Goal: Task Accomplishment & Management: Manage account settings

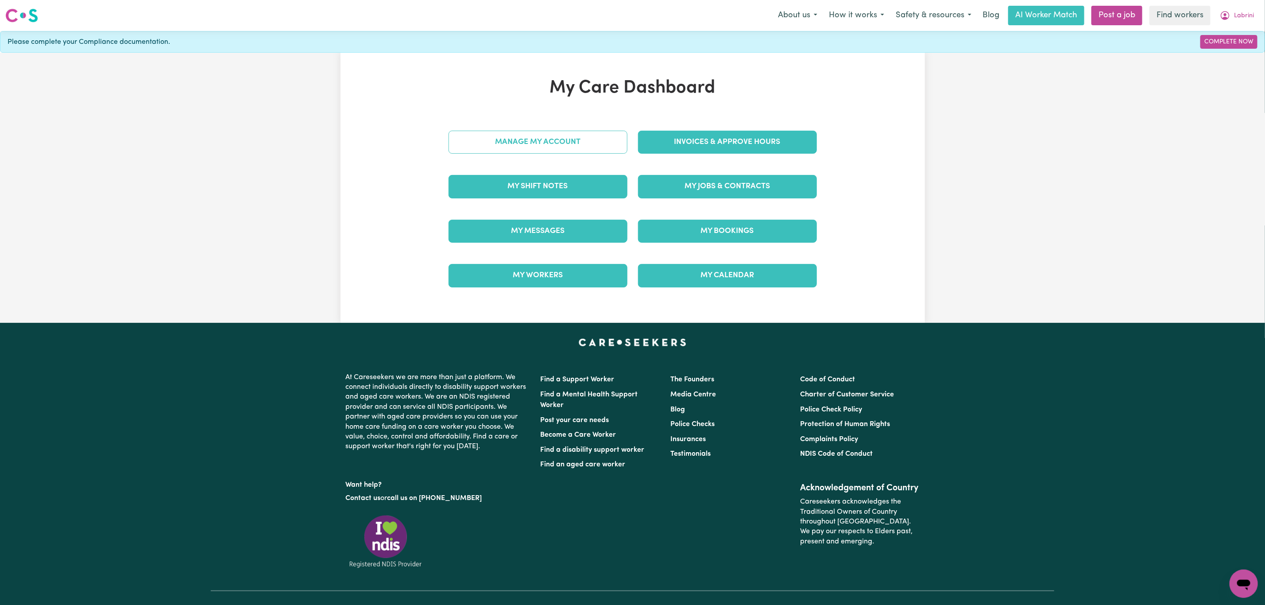
click at [521, 143] on link "Manage My Account" at bounding box center [537, 142] width 179 height 23
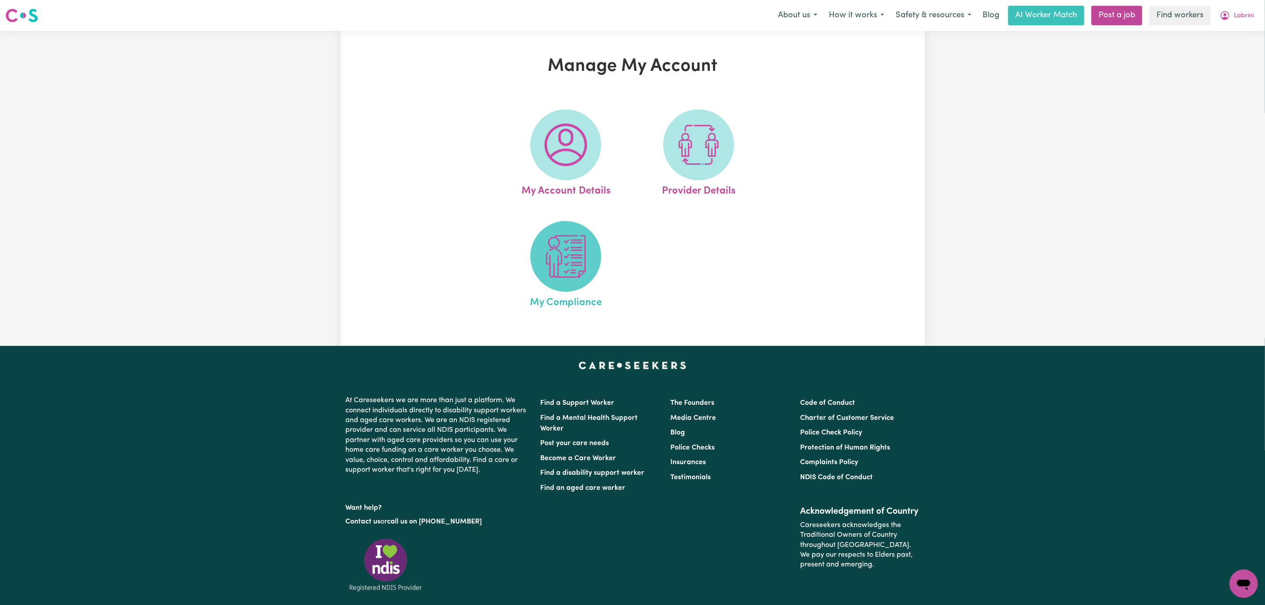
click at [570, 283] on span at bounding box center [565, 256] width 71 height 71
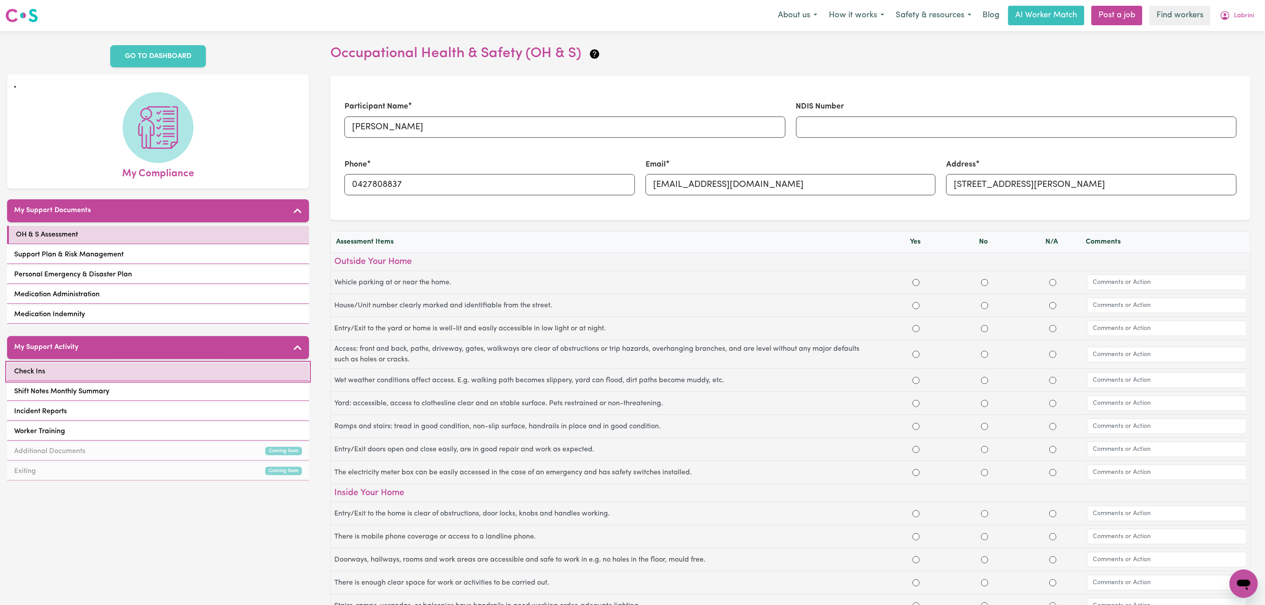
click at [135, 377] on link "Check Ins" at bounding box center [158, 372] width 302 height 18
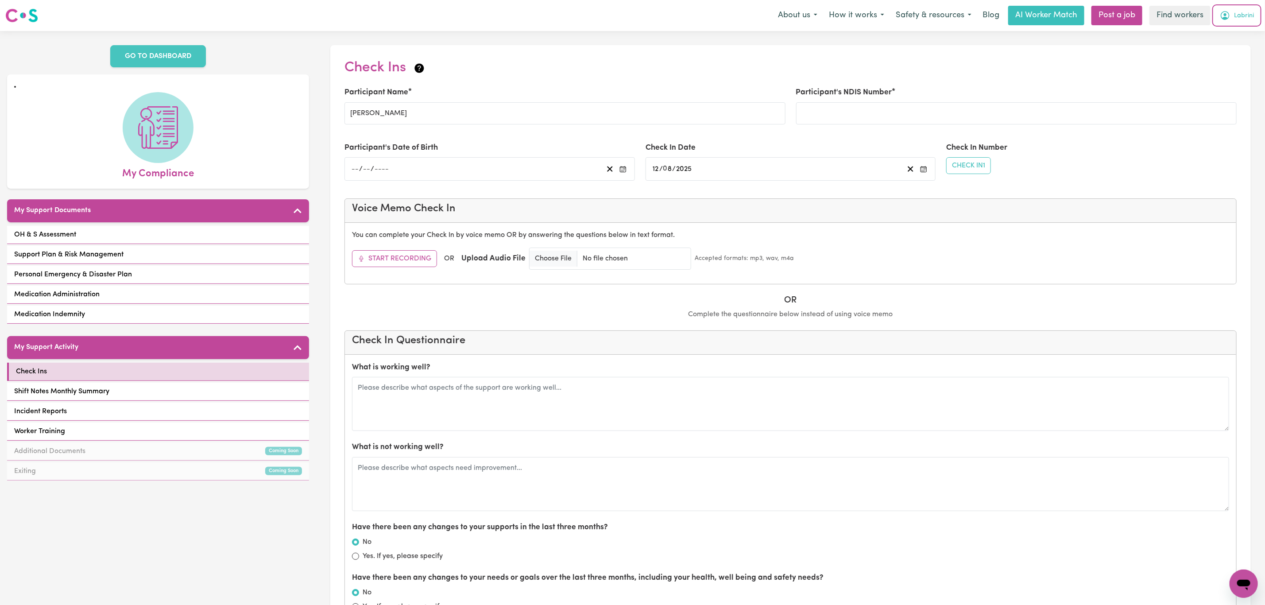
click at [1232, 21] on button "Labrini" at bounding box center [1237, 15] width 46 height 19
click at [1223, 35] on link "My Dashboard" at bounding box center [1224, 34] width 70 height 17
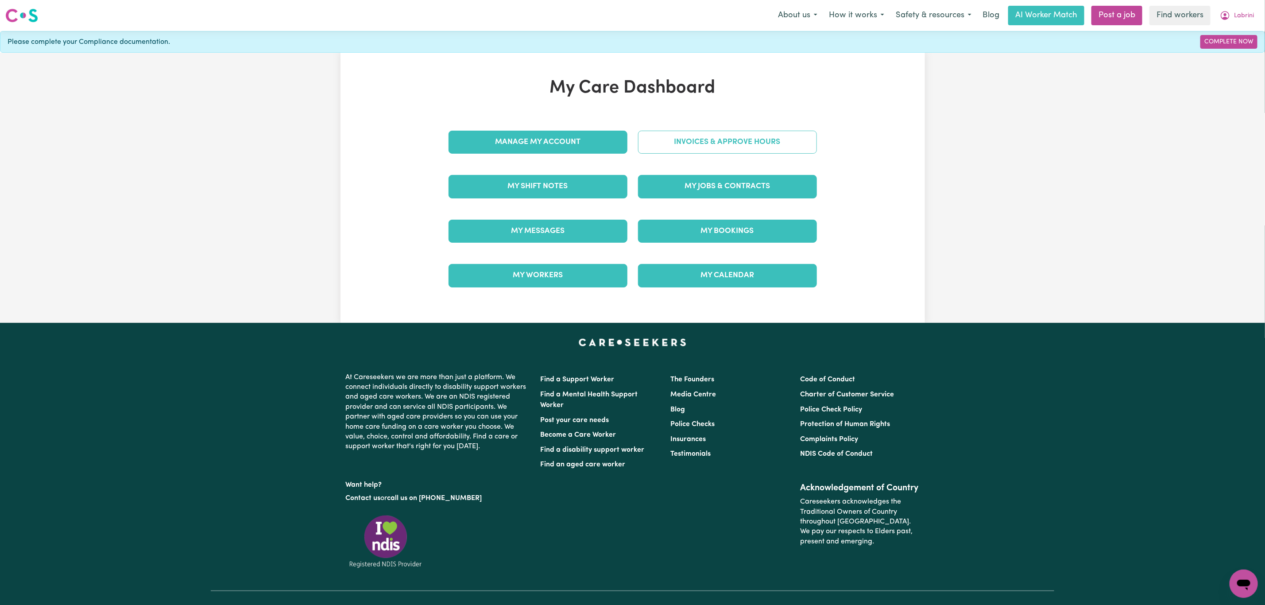
click at [701, 141] on link "Invoices & Approve Hours" at bounding box center [727, 142] width 179 height 23
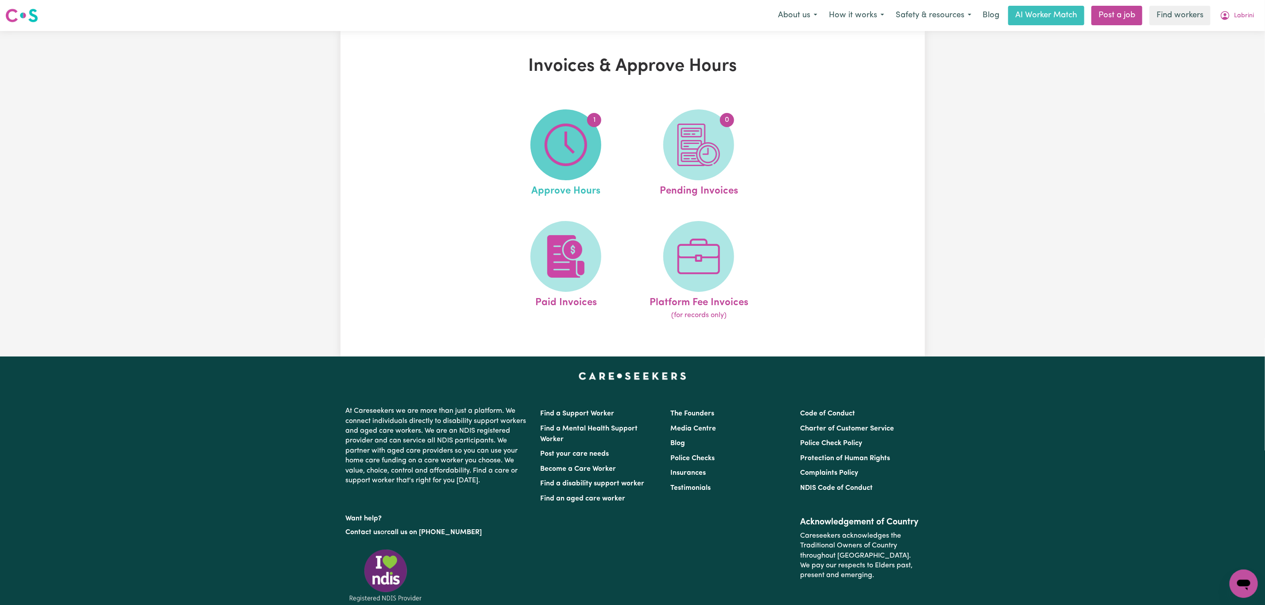
click at [557, 123] on span "1" at bounding box center [565, 144] width 71 height 71
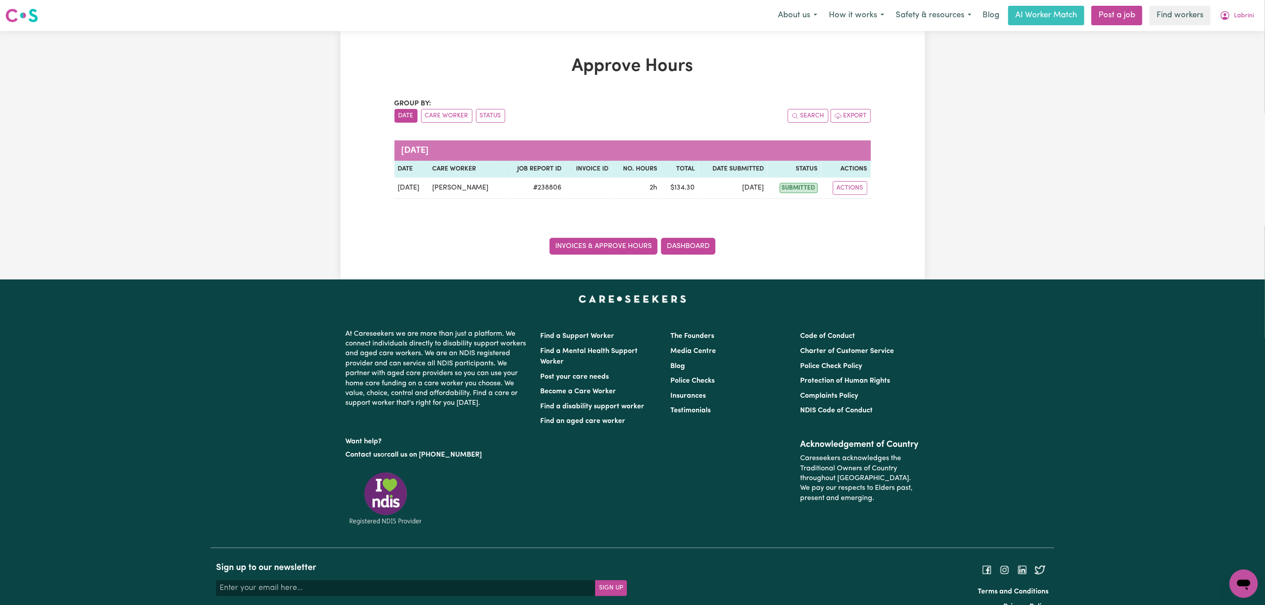
click at [577, 245] on link "Invoices & Approve Hours" at bounding box center [603, 246] width 108 height 17
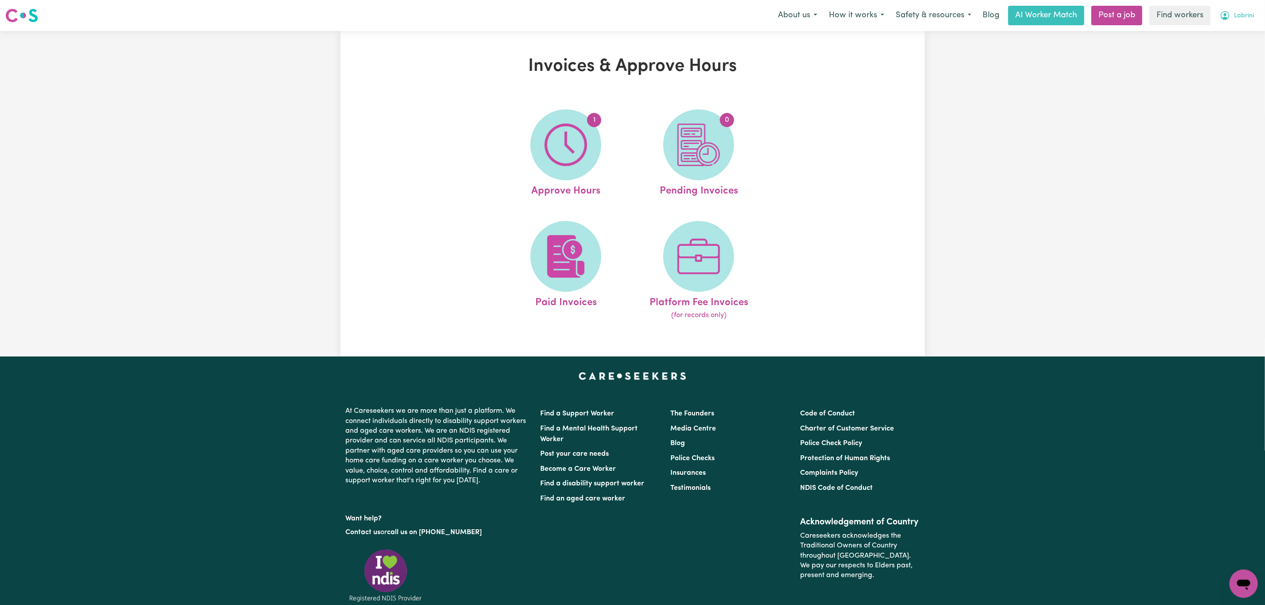
click at [1236, 15] on span "Labrini" at bounding box center [1244, 16] width 20 height 10
click at [1229, 31] on link "My Dashboard" at bounding box center [1224, 34] width 70 height 17
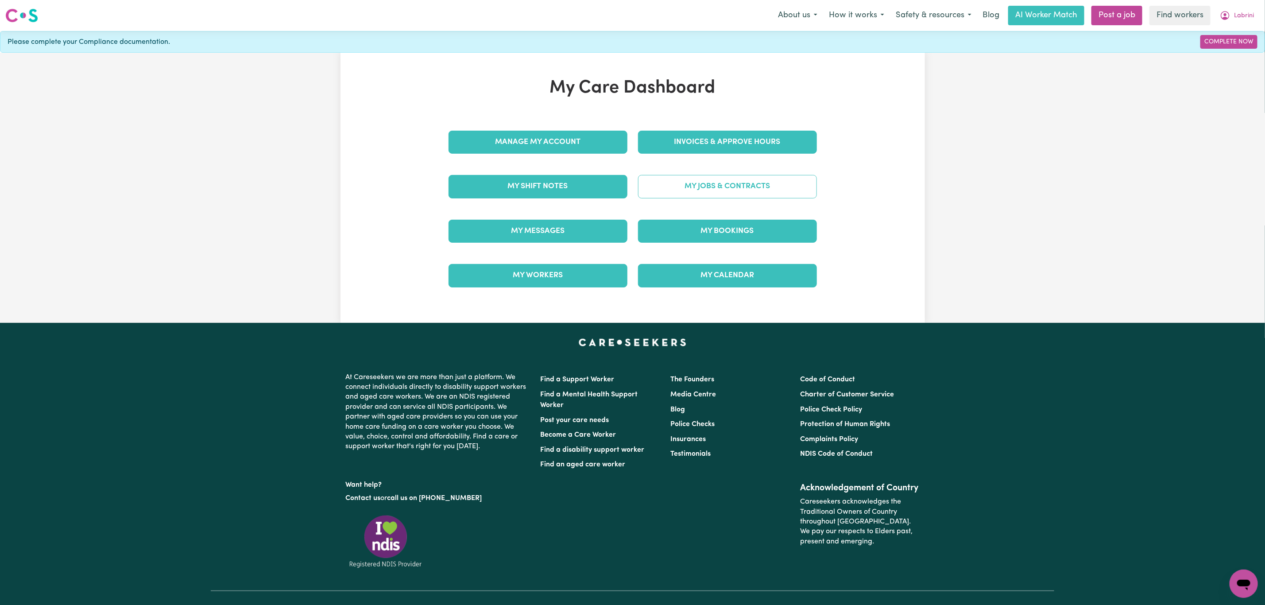
click at [713, 195] on link "My Jobs & Contracts" at bounding box center [727, 186] width 179 height 23
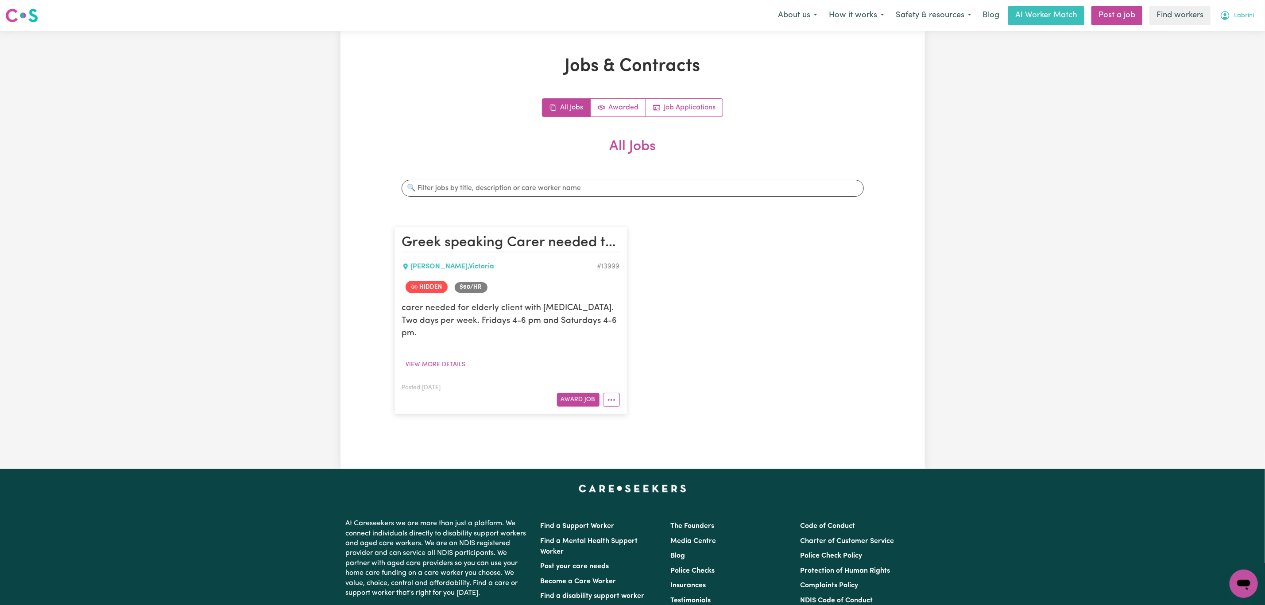
click at [1239, 17] on span "Labrini" at bounding box center [1244, 16] width 20 height 10
drag, startPoint x: 1239, startPoint y: 23, endPoint x: 1239, endPoint y: 32, distance: 9.3
click at [1239, 32] on link "My Dashboard" at bounding box center [1224, 34] width 70 height 17
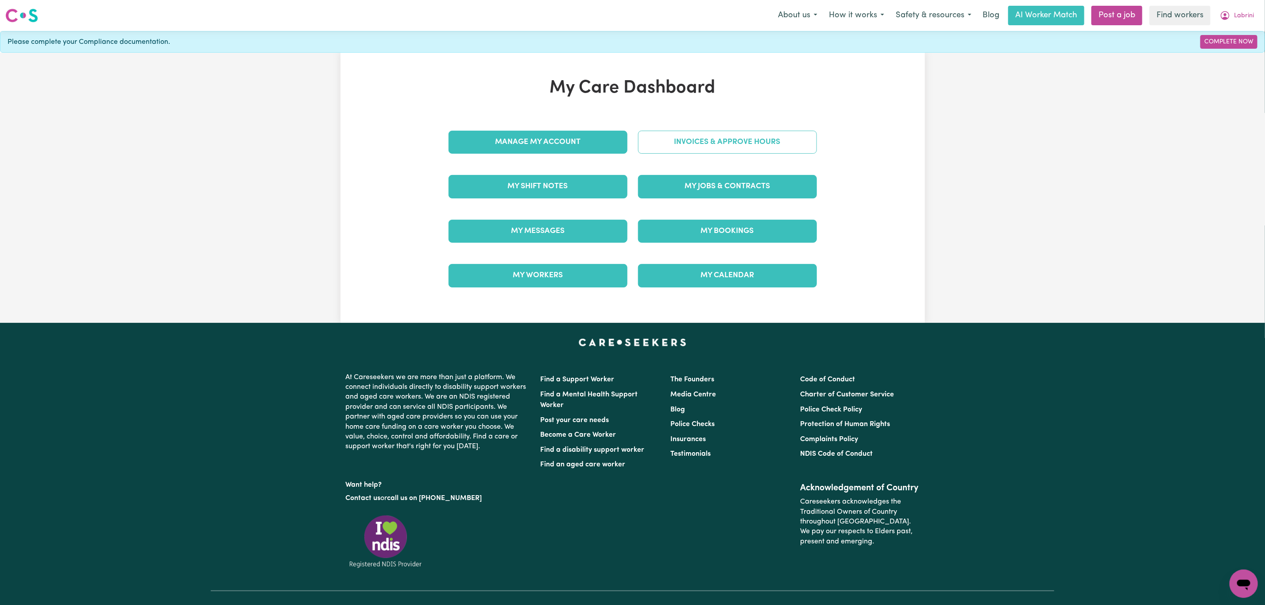
click at [701, 143] on link "Invoices & Approve Hours" at bounding box center [727, 142] width 179 height 23
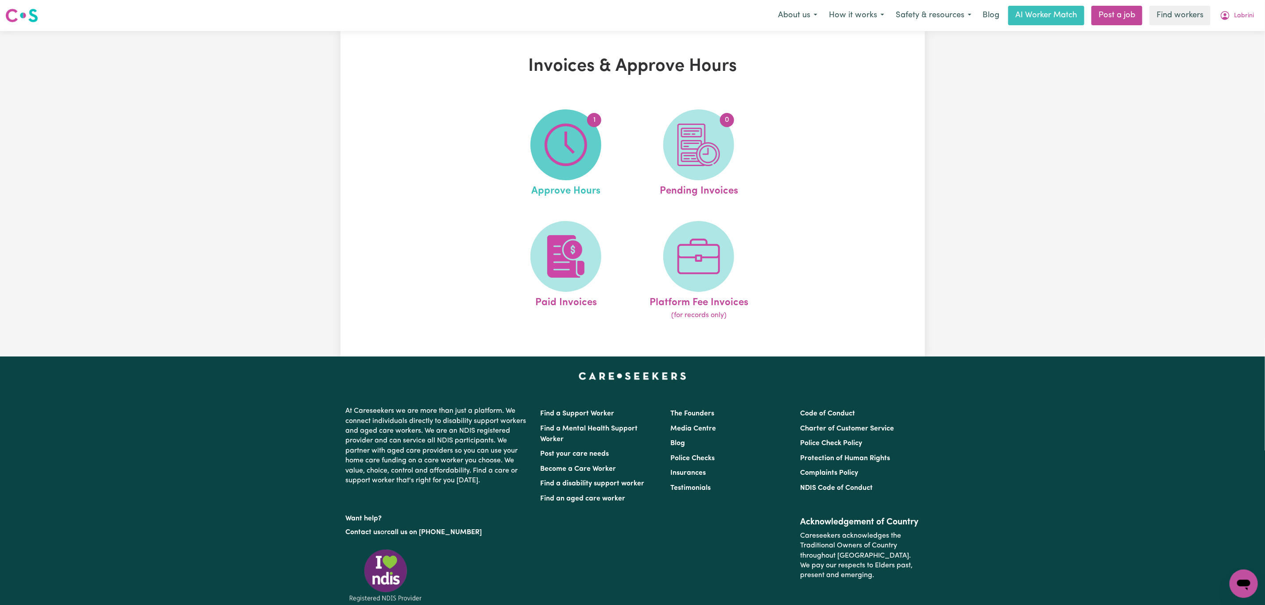
click at [564, 158] on img at bounding box center [565, 145] width 42 height 42
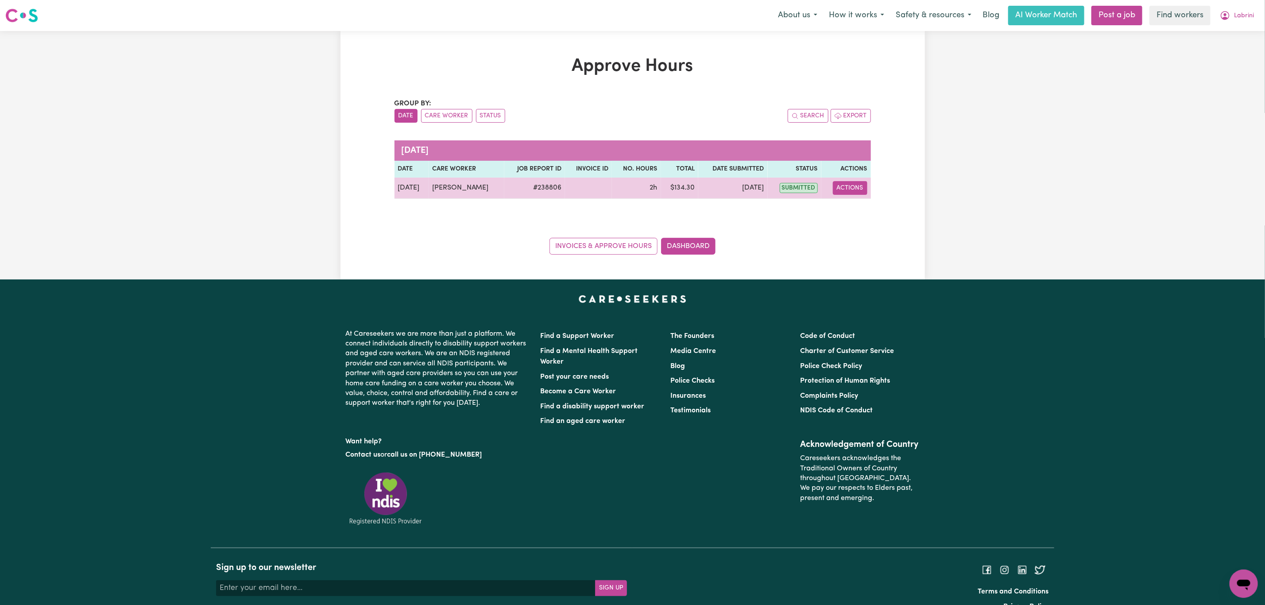
click at [847, 189] on button "Actions" at bounding box center [850, 188] width 35 height 14
click at [853, 209] on link "View Job Report" at bounding box center [872, 209] width 76 height 18
select select "pm"
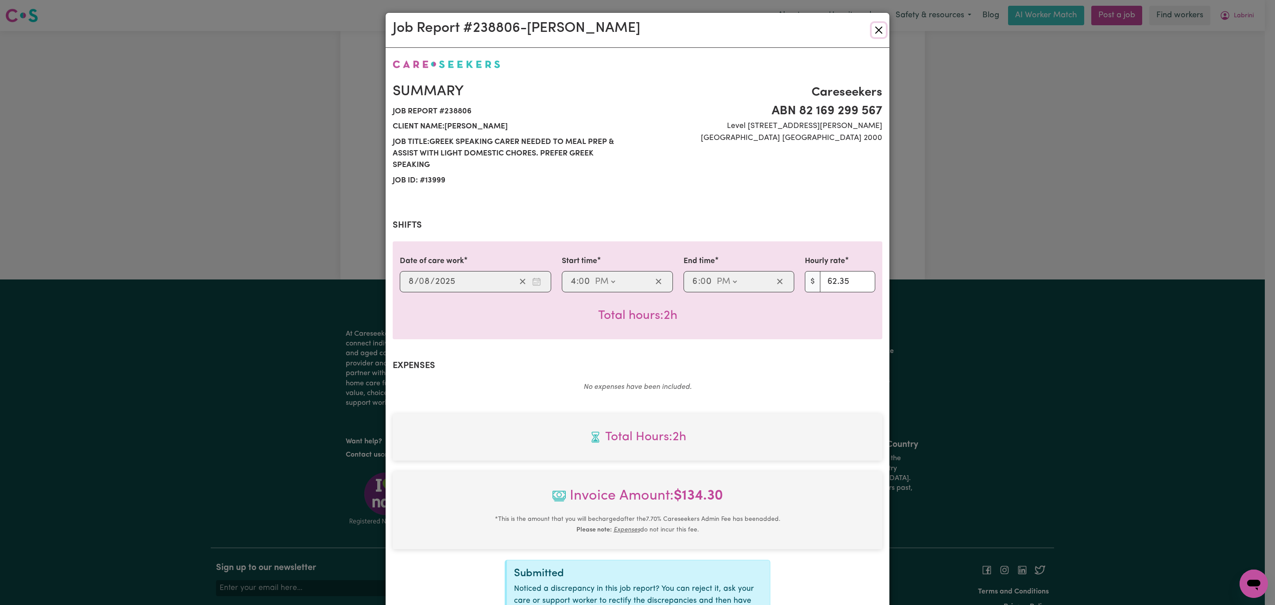
click at [874, 28] on button "Close" at bounding box center [879, 30] width 14 height 14
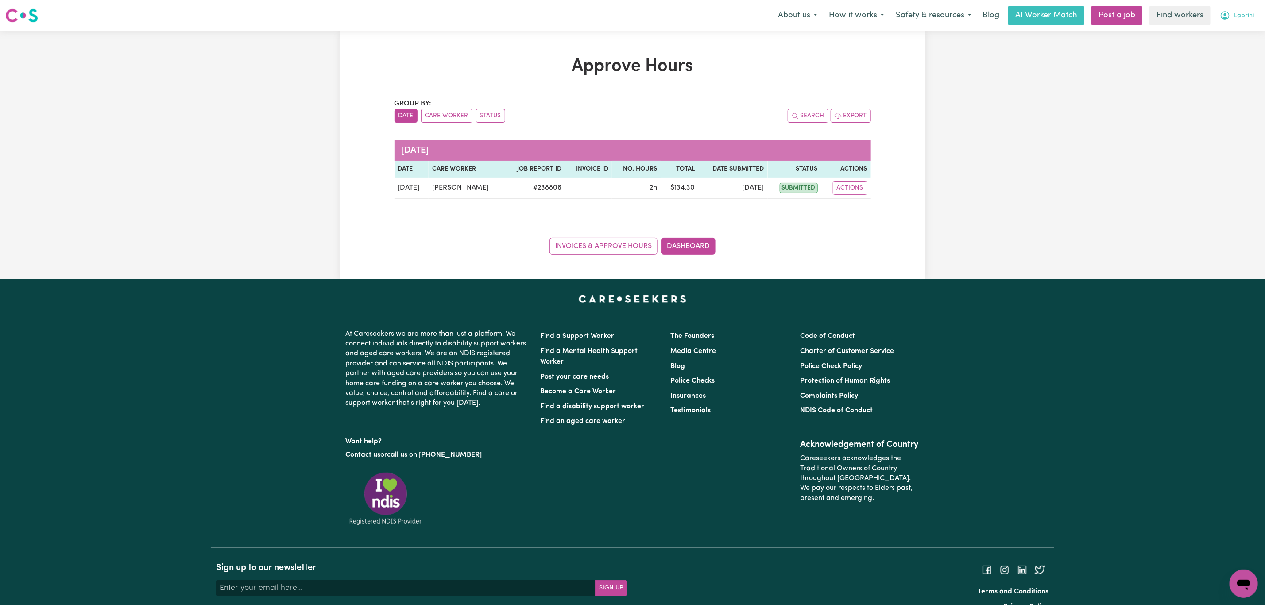
click at [1247, 15] on span "Labrini" at bounding box center [1244, 16] width 20 height 10
click at [1238, 31] on link "My Dashboard" at bounding box center [1224, 34] width 70 height 17
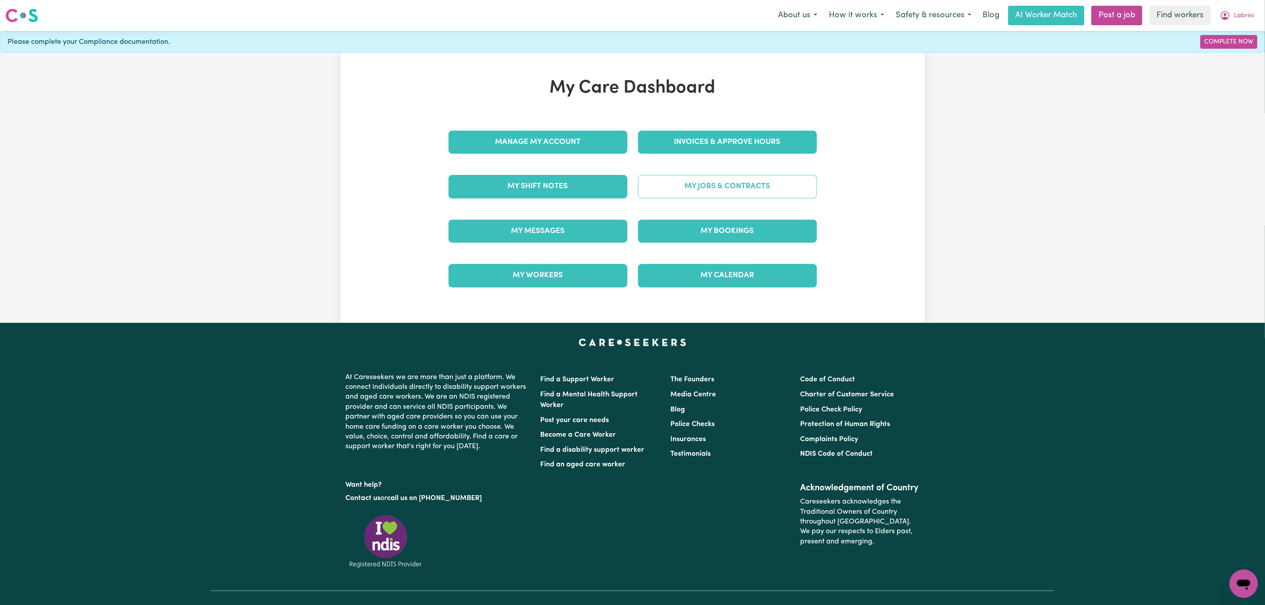
click at [720, 197] on link "My Jobs & Contracts" at bounding box center [727, 186] width 179 height 23
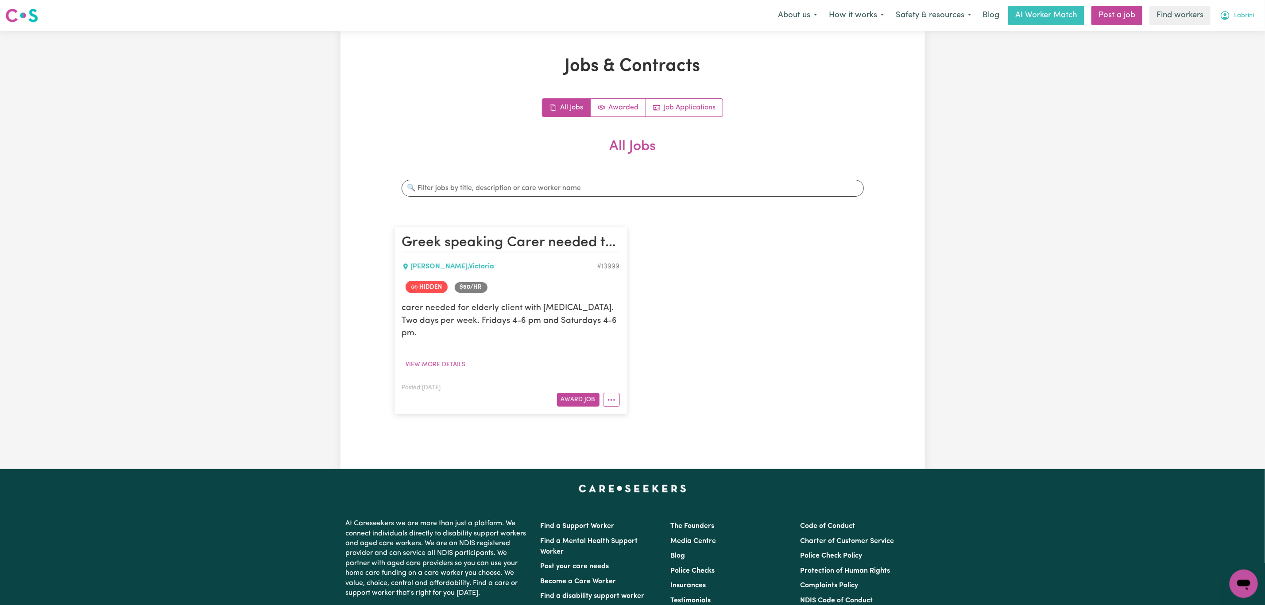
click at [1239, 8] on button "Labrini" at bounding box center [1237, 15] width 46 height 19
click at [1234, 31] on link "My Dashboard" at bounding box center [1224, 34] width 70 height 17
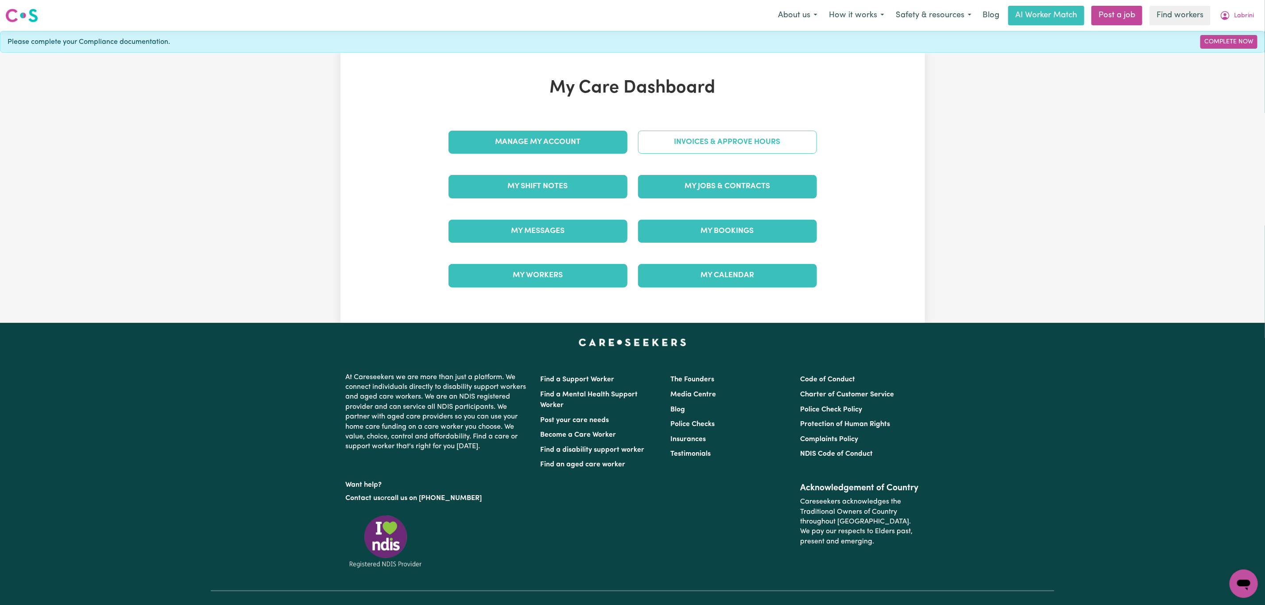
click at [677, 133] on link "Invoices & Approve Hours" at bounding box center [727, 142] width 179 height 23
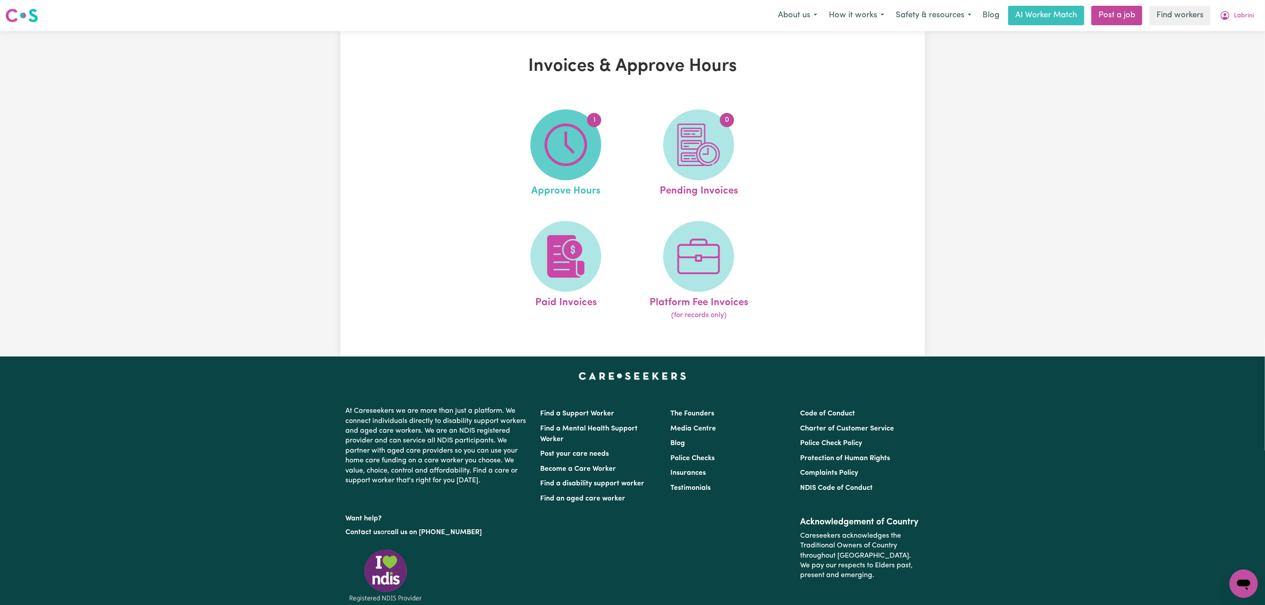
click at [594, 141] on span "1" at bounding box center [565, 144] width 71 height 71
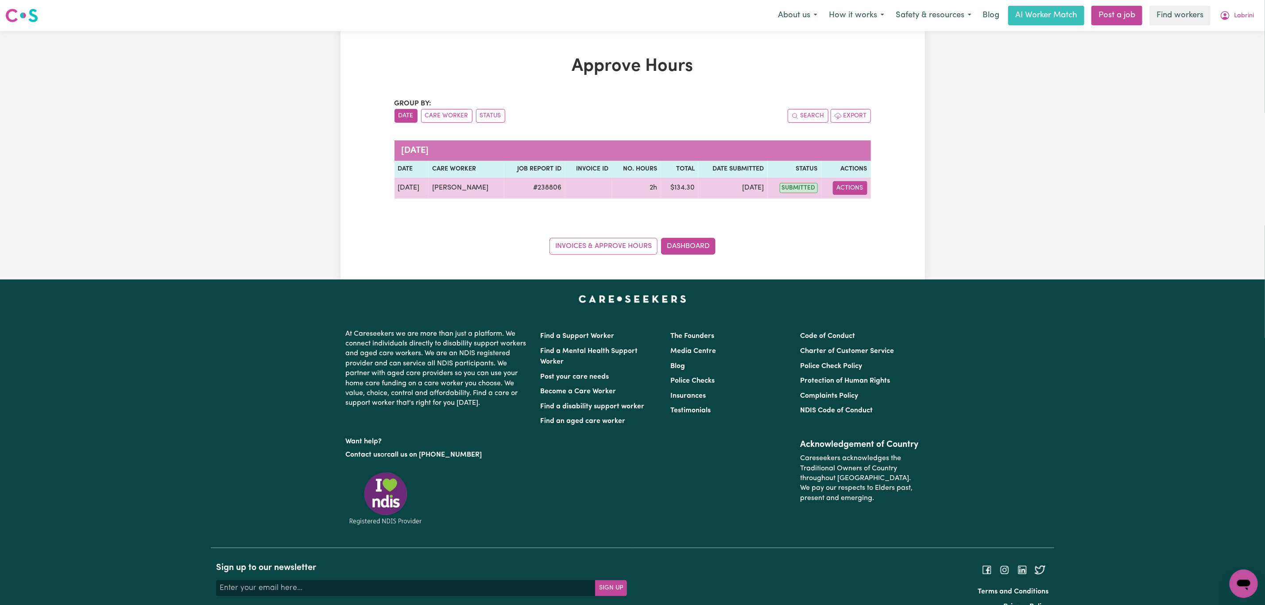
click at [845, 186] on button "Actions" at bounding box center [850, 188] width 35 height 14
click at [859, 214] on link "View Job Report" at bounding box center [872, 209] width 76 height 18
select select "pm"
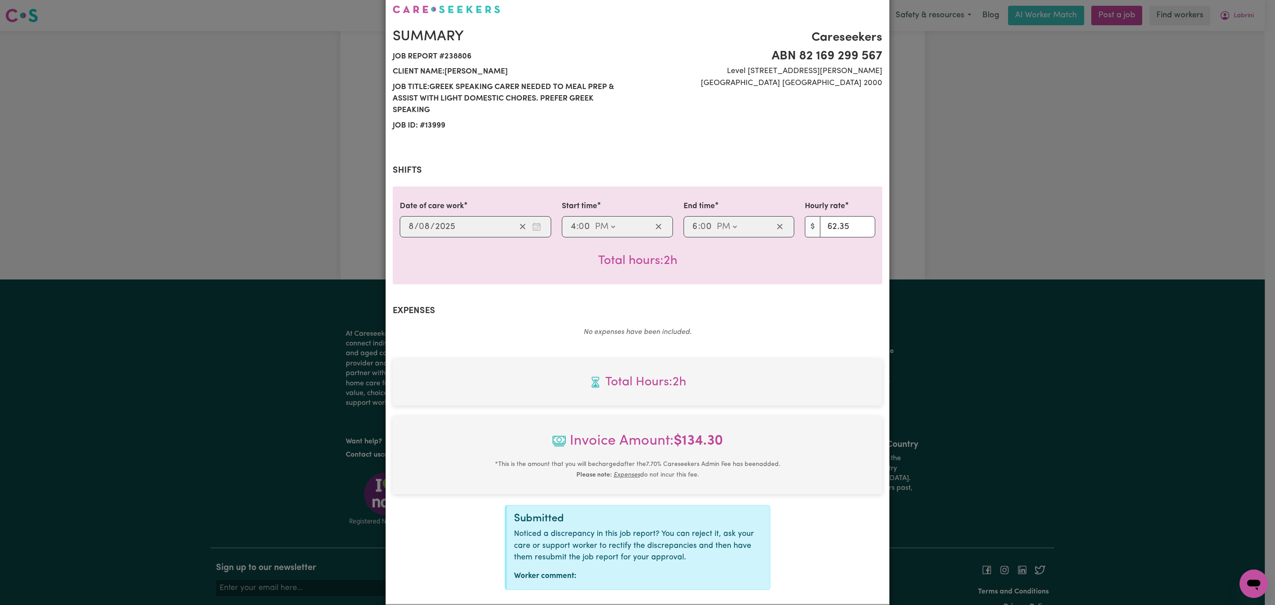
scroll to position [104, 0]
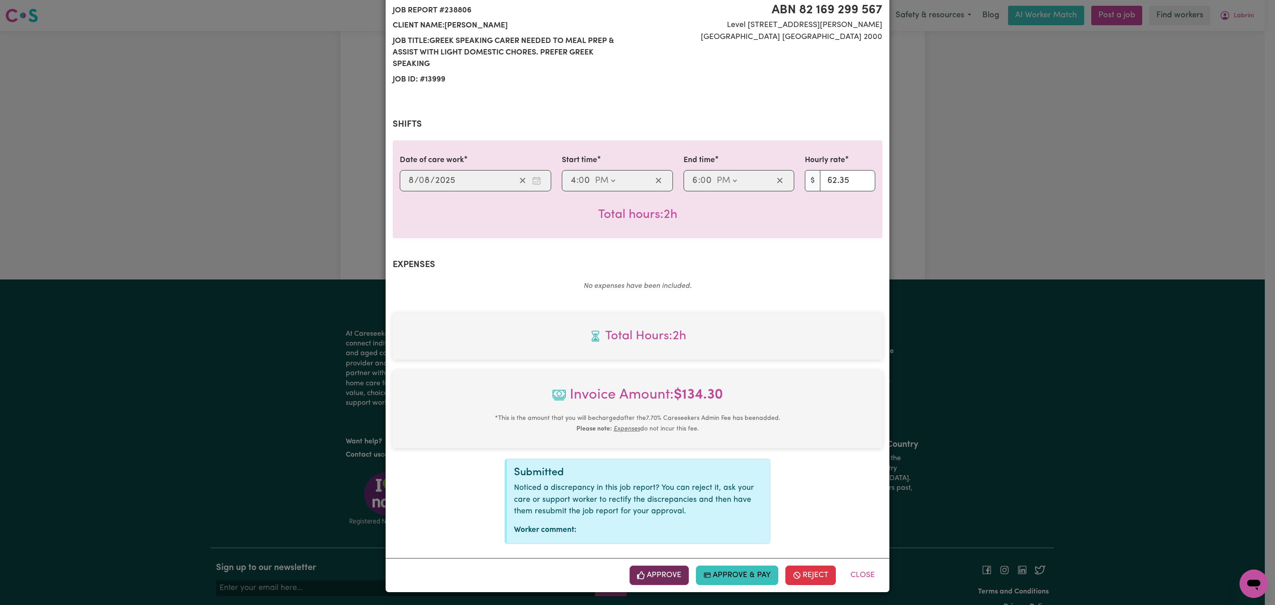
click at [648, 582] on button "Approve" at bounding box center [658, 574] width 59 height 19
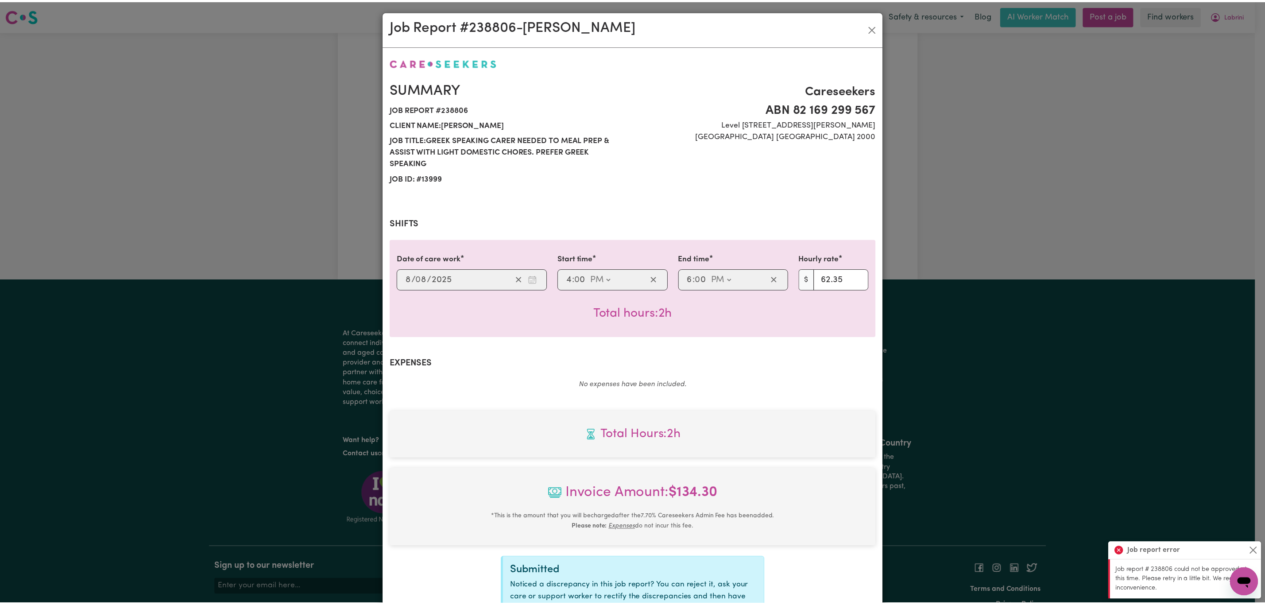
scroll to position [0, 0]
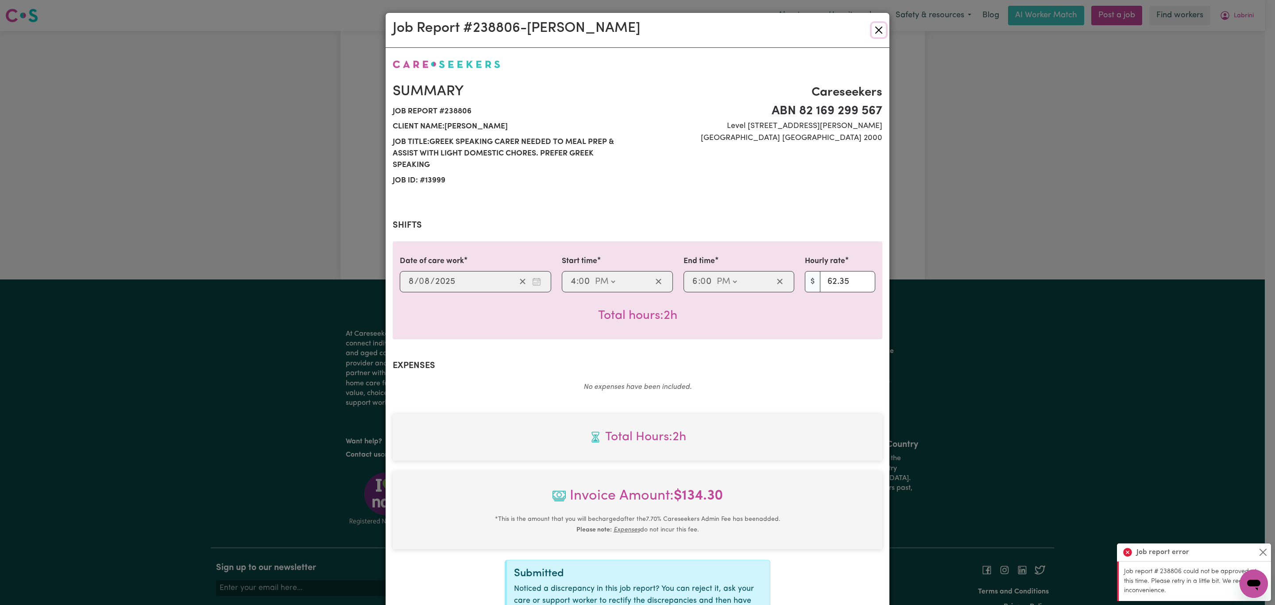
click at [873, 30] on button "Close" at bounding box center [879, 30] width 14 height 14
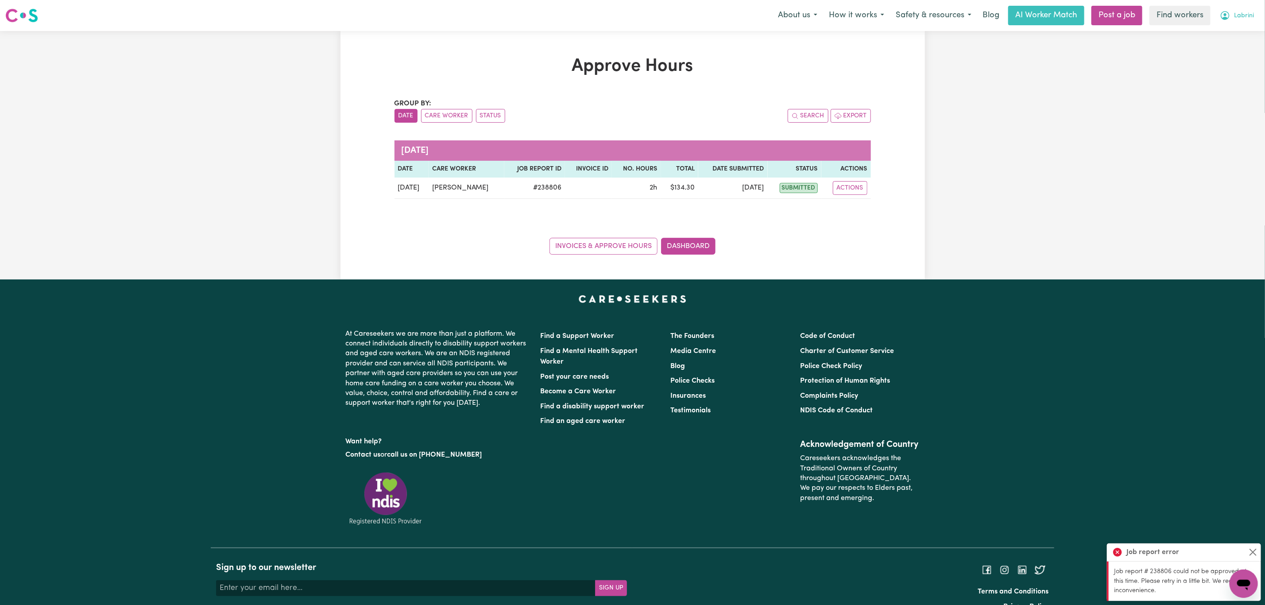
click at [1232, 23] on button "Labrini" at bounding box center [1237, 15] width 46 height 19
click at [1225, 30] on link "My Dashboard" at bounding box center [1224, 34] width 70 height 17
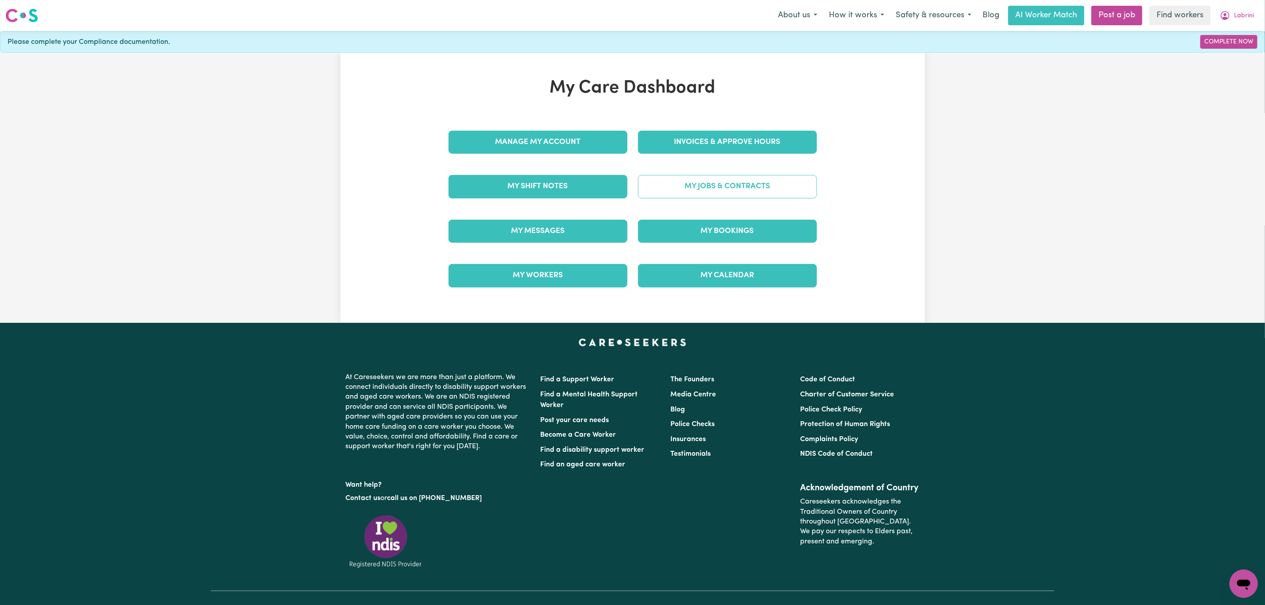
click at [699, 184] on link "My Jobs & Contracts" at bounding box center [727, 186] width 179 height 23
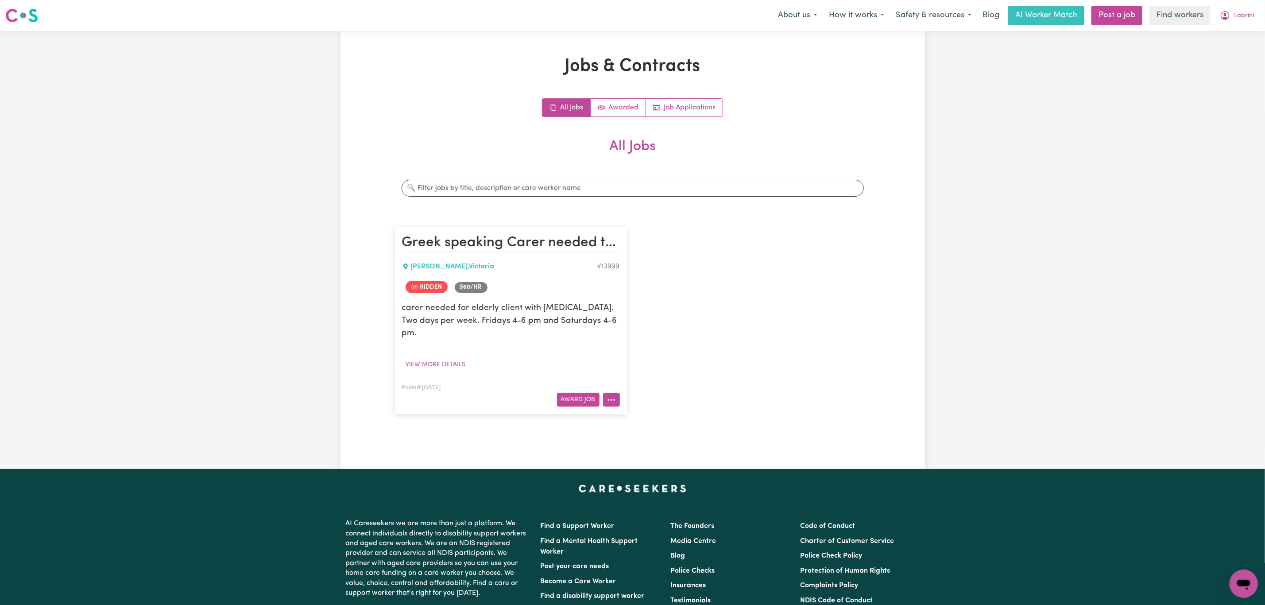
click at [613, 393] on button "More options" at bounding box center [611, 400] width 17 height 14
click at [633, 412] on link "View/Edit Contract" at bounding box center [646, 421] width 86 height 18
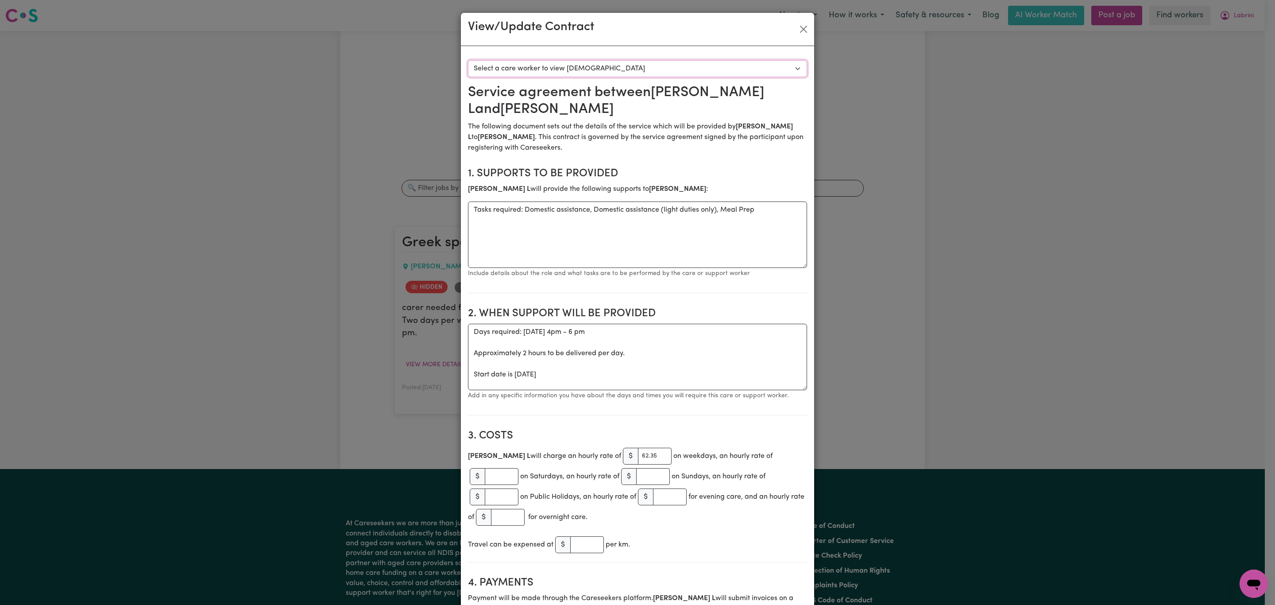
drag, startPoint x: 606, startPoint y: 63, endPoint x: 579, endPoint y: 76, distance: 30.1
click at [606, 63] on select "Select a care worker to view contract #10058 - Lynda L (contract terminated)" at bounding box center [637, 68] width 339 height 17
click at [796, 24] on button "Close" at bounding box center [803, 29] width 14 height 14
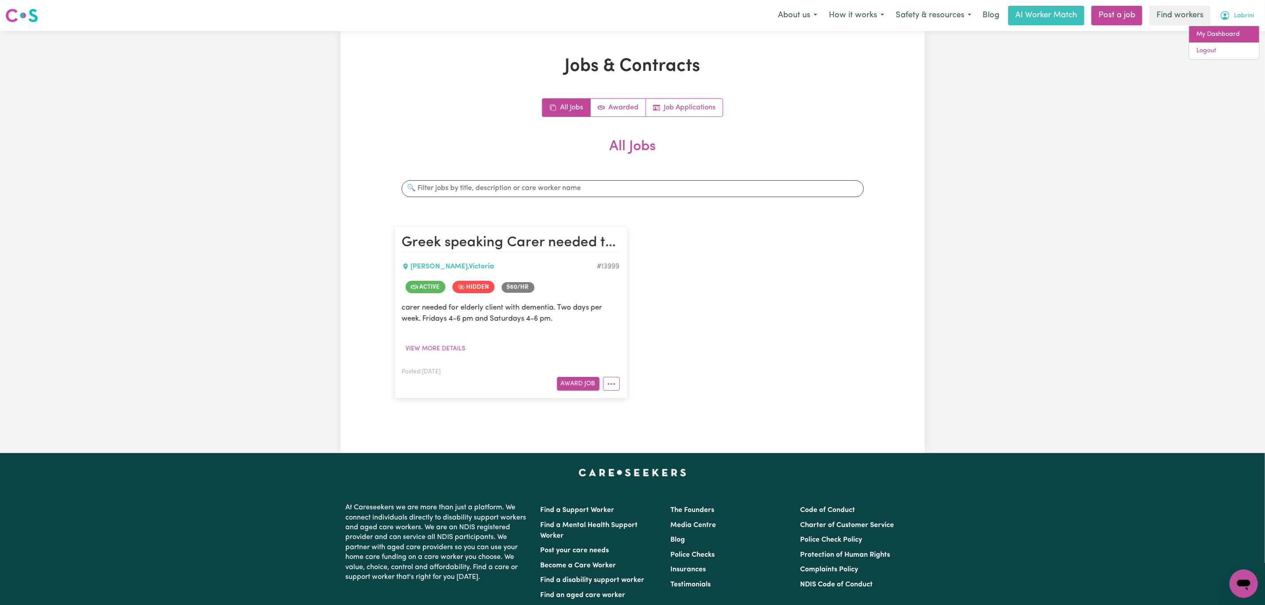
click at [1224, 29] on link "My Dashboard" at bounding box center [1224, 34] width 70 height 17
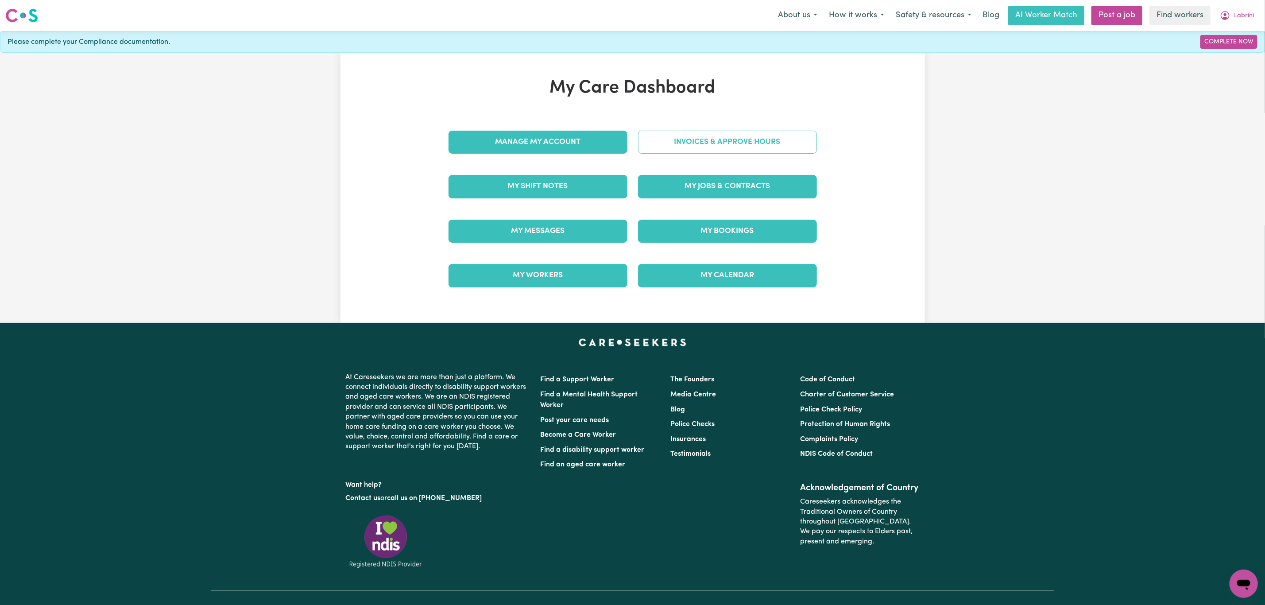
click at [734, 131] on link "Invoices & Approve Hours" at bounding box center [727, 142] width 179 height 23
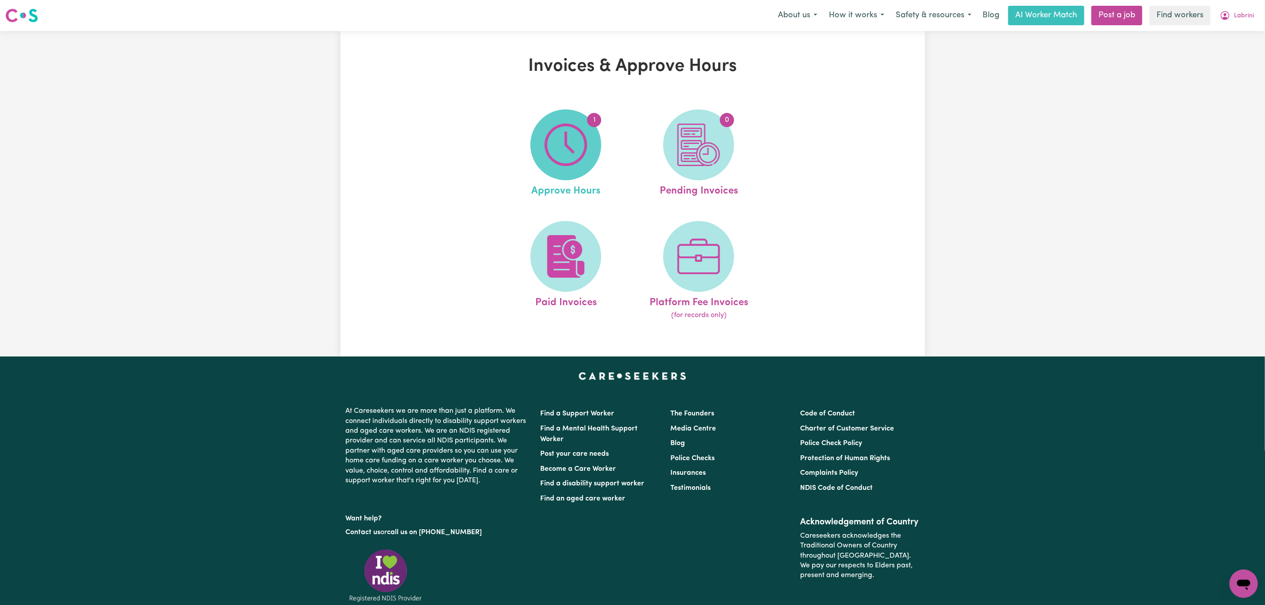
click at [590, 149] on span "1" at bounding box center [565, 144] width 71 height 71
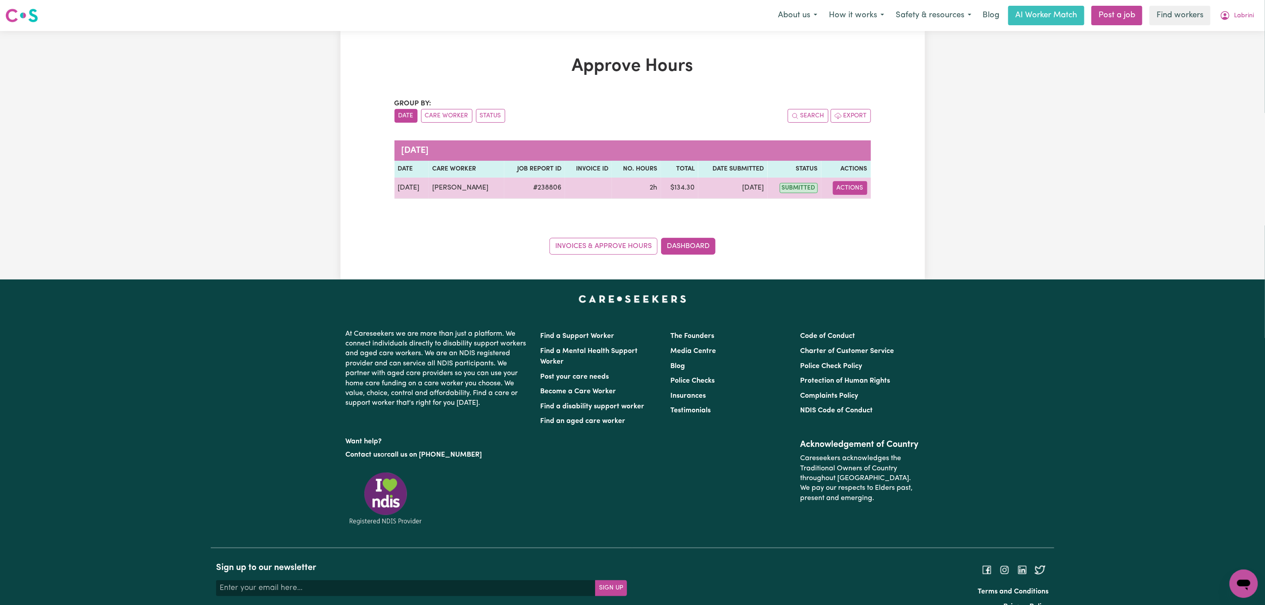
click at [862, 190] on button "Actions" at bounding box center [850, 188] width 35 height 14
click at [854, 214] on link "View Job Report" at bounding box center [872, 209] width 76 height 18
select select "pm"
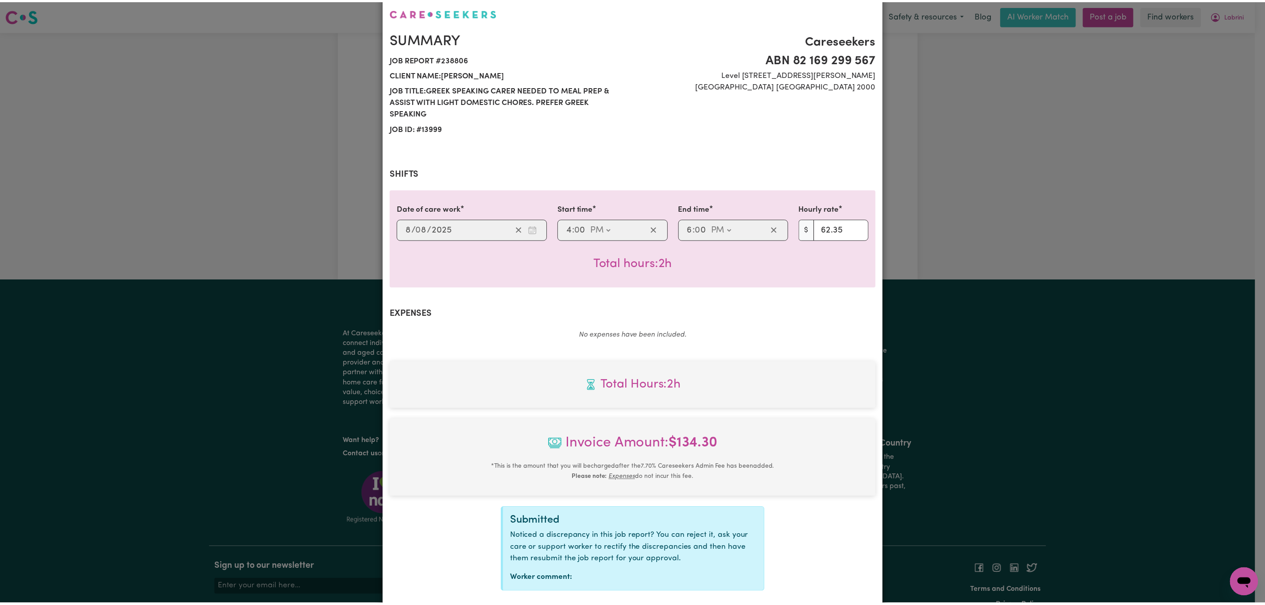
scroll to position [104, 0]
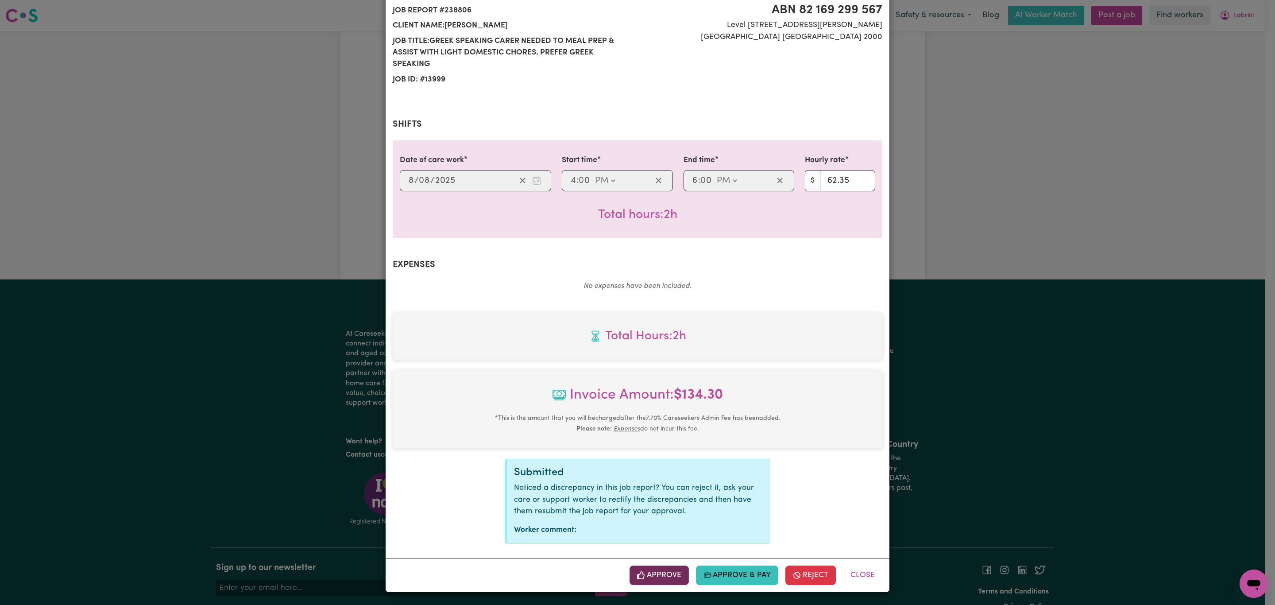
click at [651, 575] on button "Approve" at bounding box center [658, 574] width 59 height 19
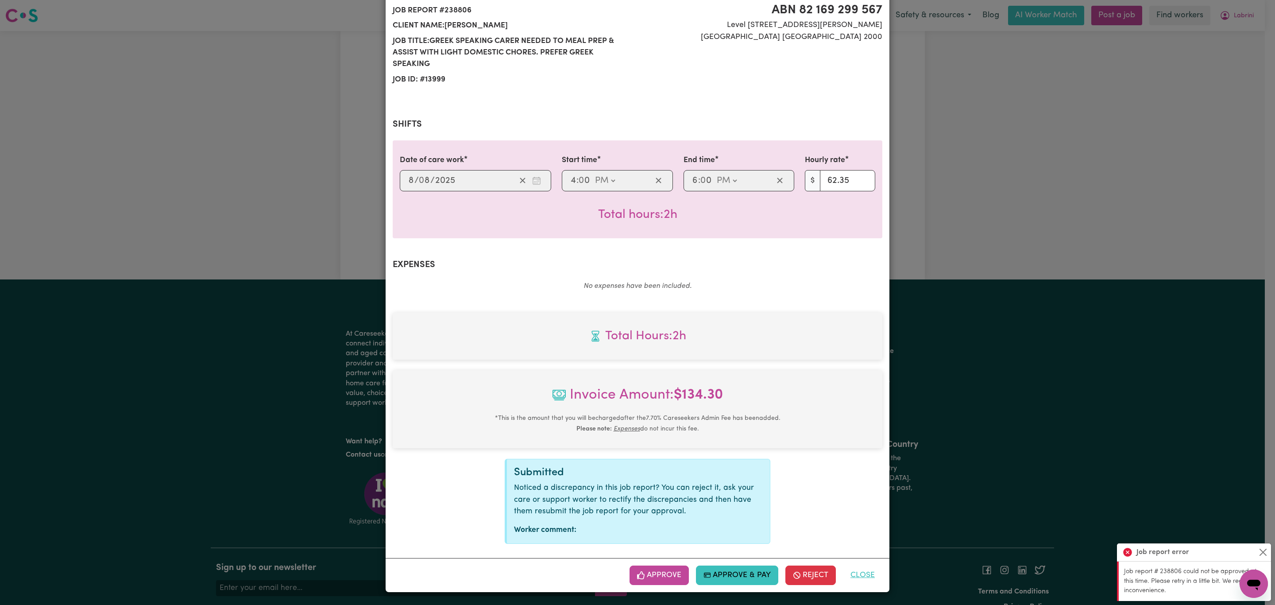
click at [860, 571] on button "Close" at bounding box center [862, 574] width 39 height 19
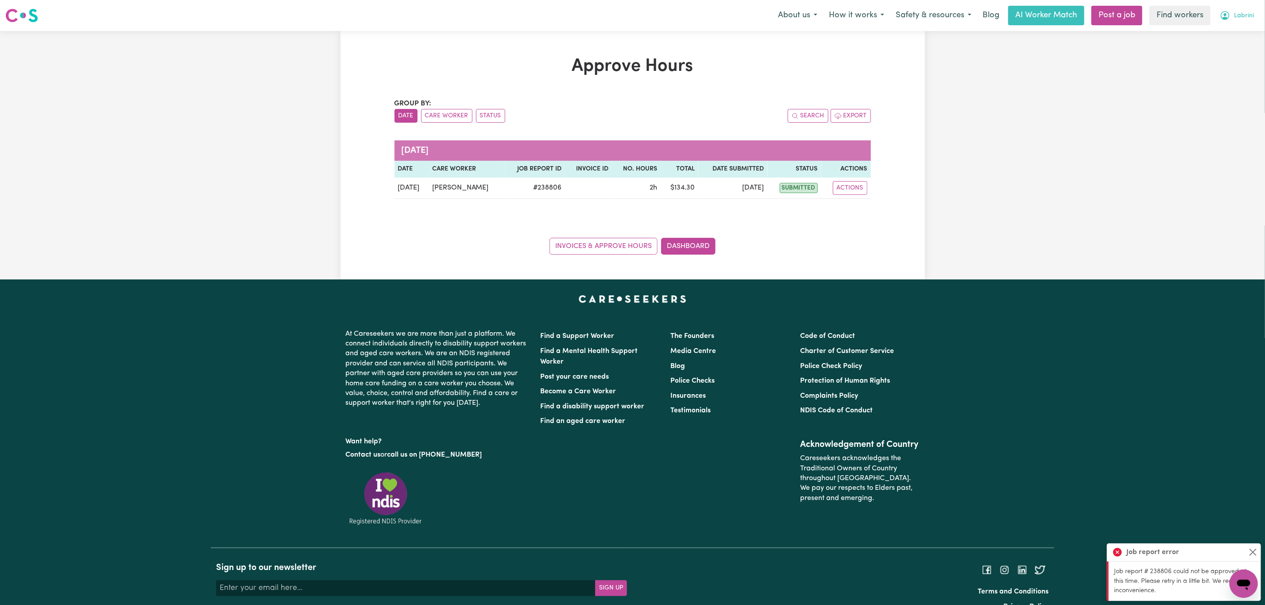
click at [1234, 10] on button "Labrini" at bounding box center [1237, 15] width 46 height 19
click at [1235, 34] on link "My Dashboard" at bounding box center [1224, 34] width 70 height 17
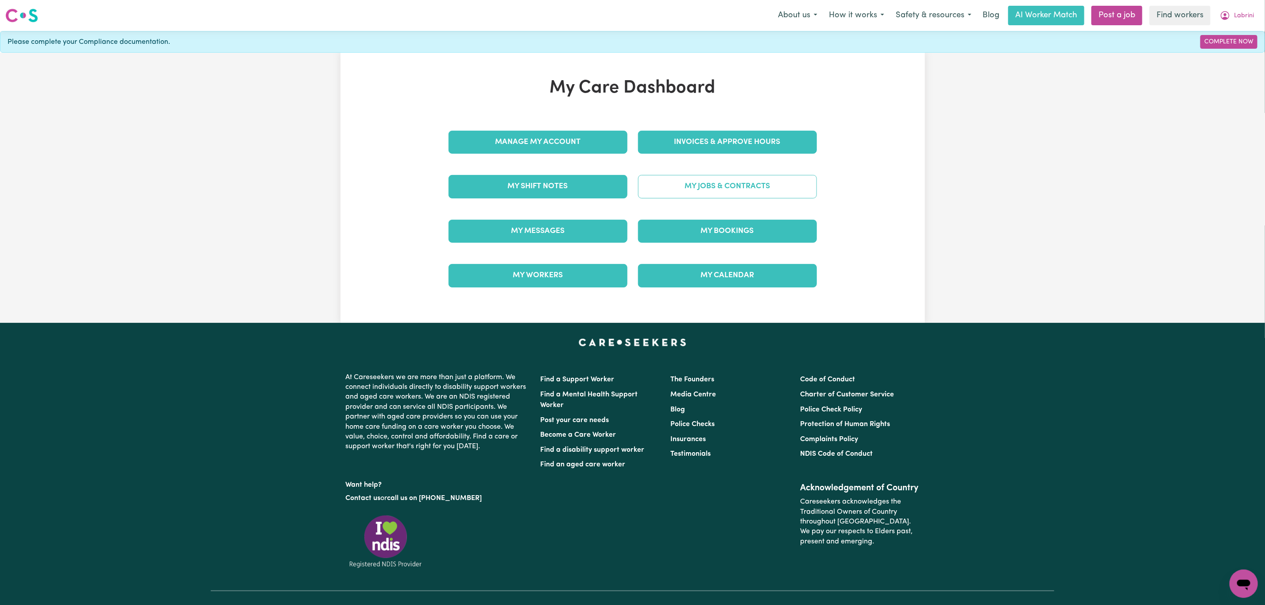
click at [687, 198] on link "My Jobs & Contracts" at bounding box center [727, 186] width 179 height 23
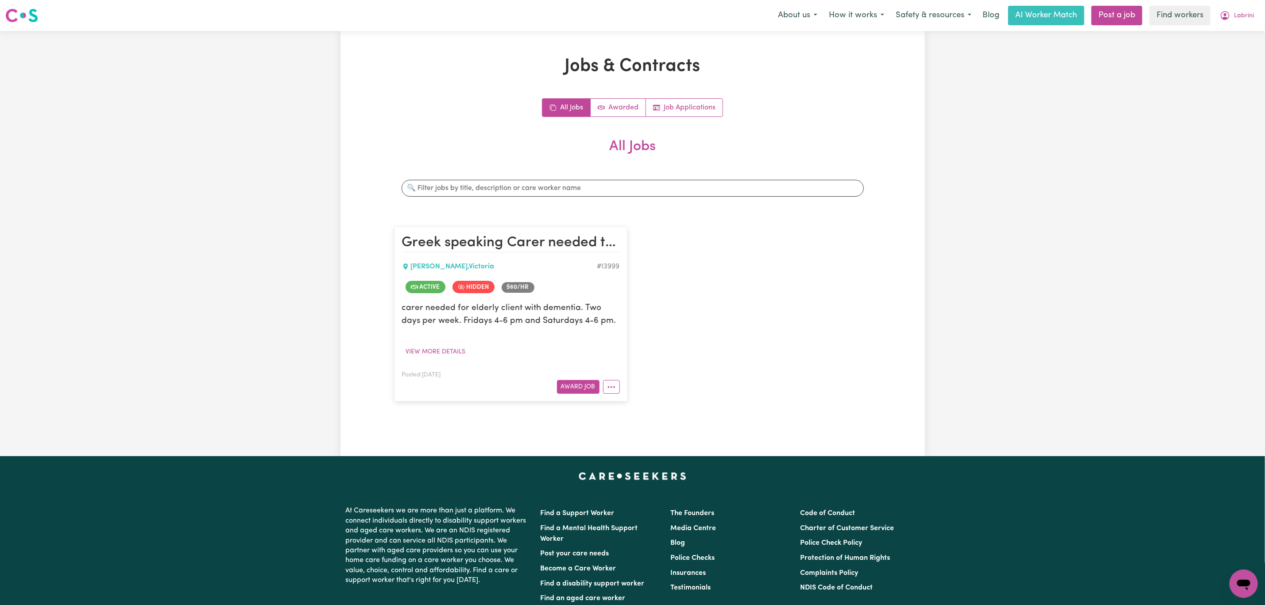
click at [1242, 4] on nav "Menu About us How it works Safety & resources Blog AI Worker Match Post a job F…" at bounding box center [632, 15] width 1265 height 31
click at [1243, 15] on span "Labrini" at bounding box center [1244, 16] width 20 height 10
click at [1240, 29] on link "My Dashboard" at bounding box center [1224, 34] width 70 height 17
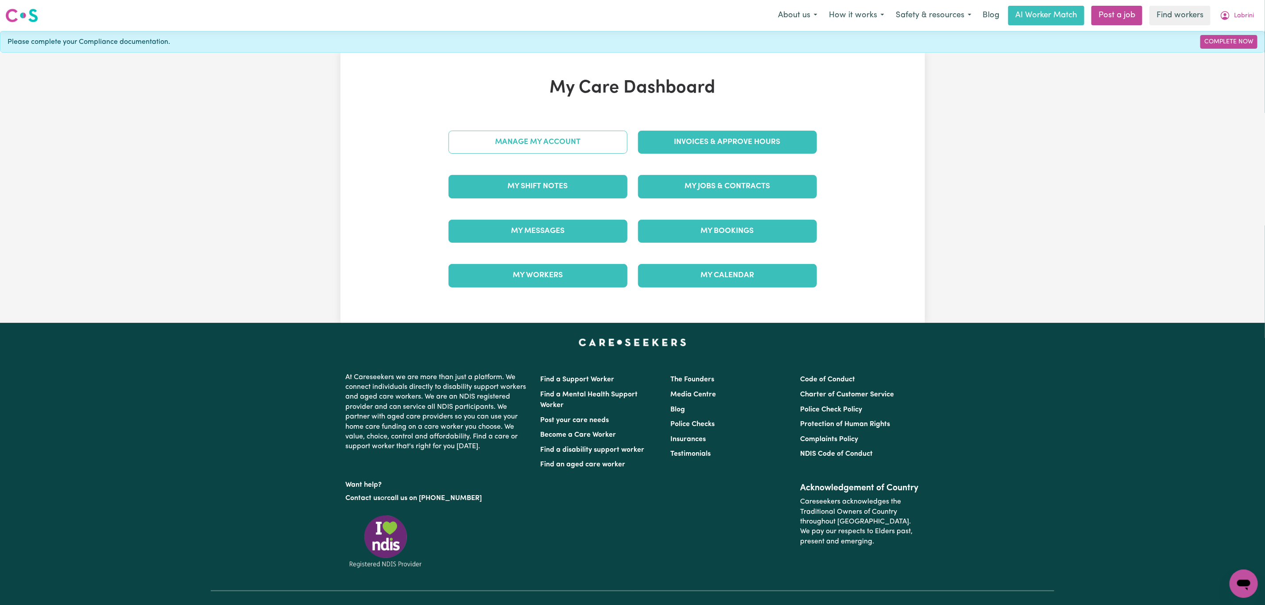
click at [566, 145] on link "Manage My Account" at bounding box center [537, 142] width 179 height 23
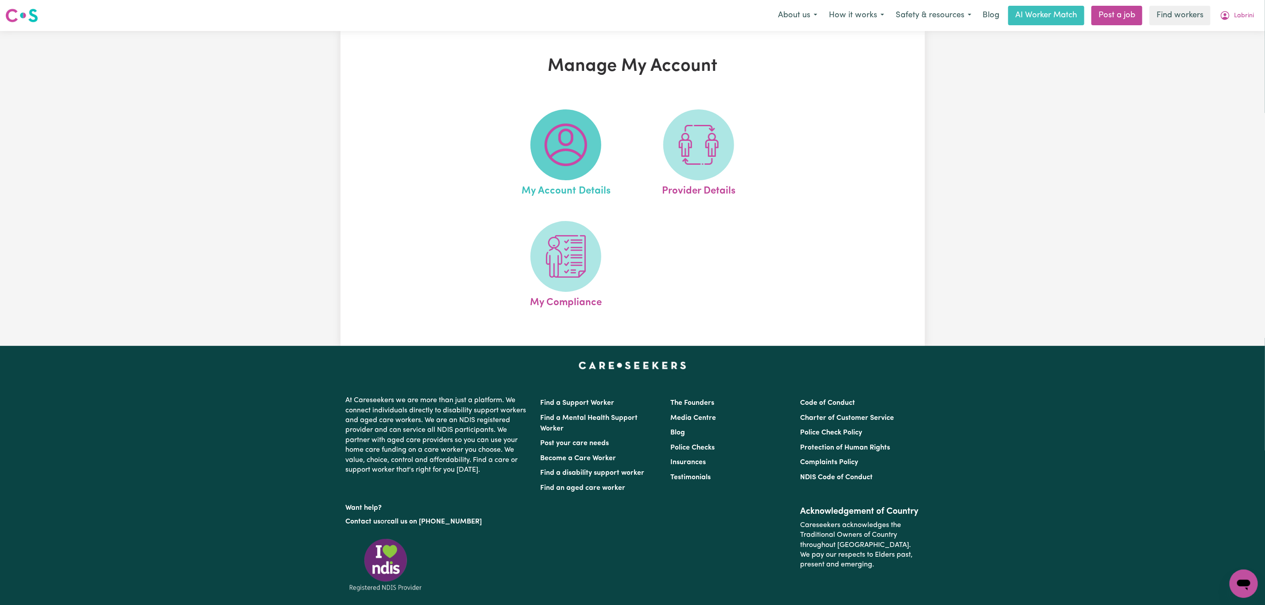
click at [558, 160] on img at bounding box center [565, 145] width 42 height 42
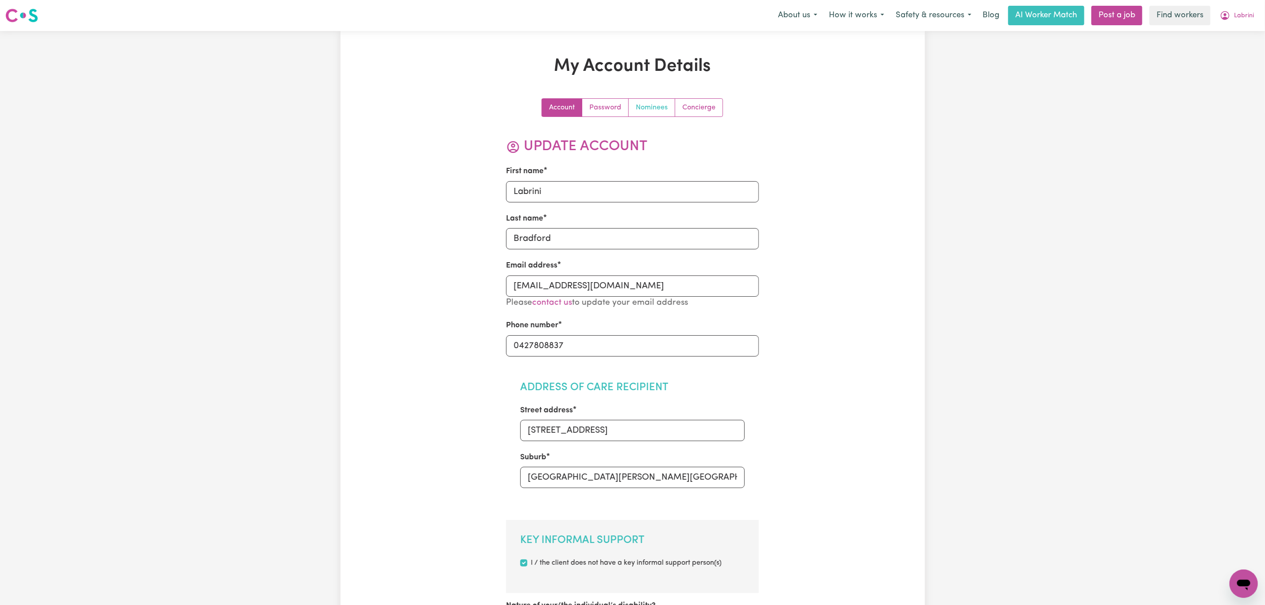
click at [647, 106] on link "Nominees" at bounding box center [652, 108] width 46 height 18
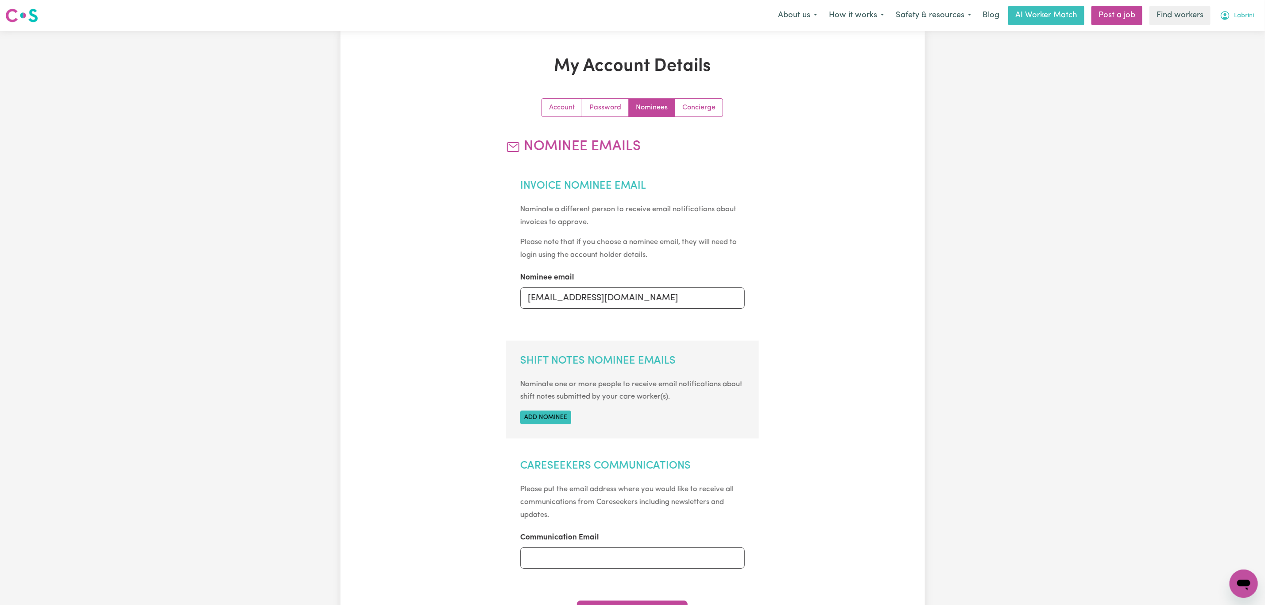
click at [1230, 9] on button "Labrini" at bounding box center [1237, 15] width 46 height 19
click at [1204, 32] on link "My Dashboard" at bounding box center [1224, 34] width 70 height 17
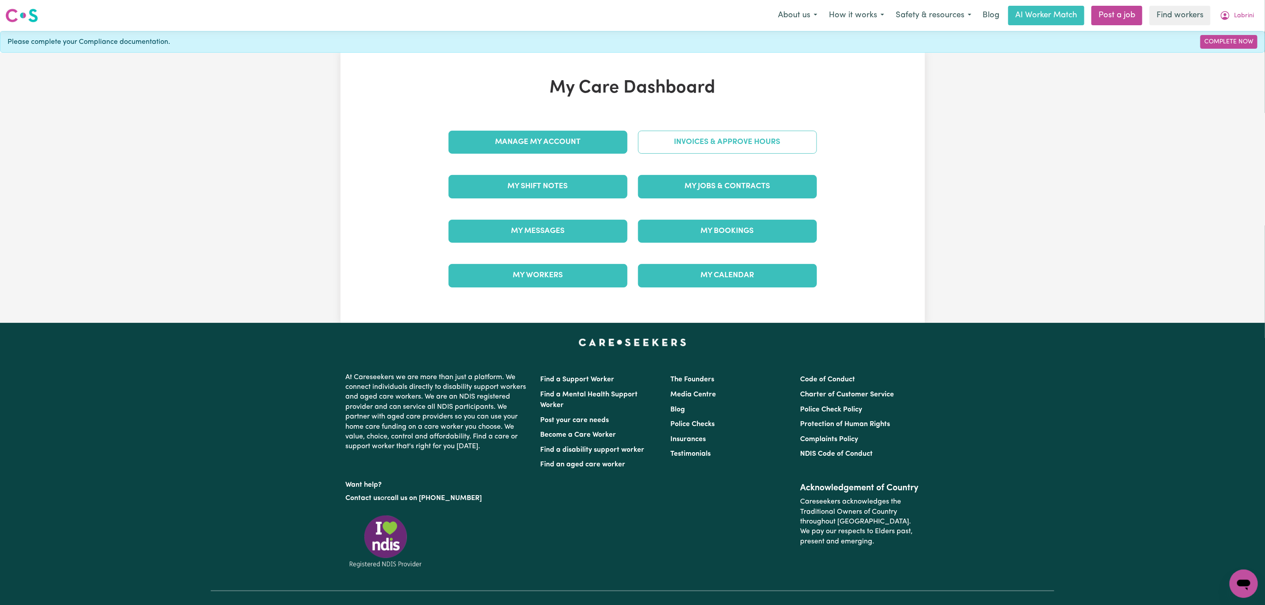
click at [752, 148] on link "Invoices & Approve Hours" at bounding box center [727, 142] width 179 height 23
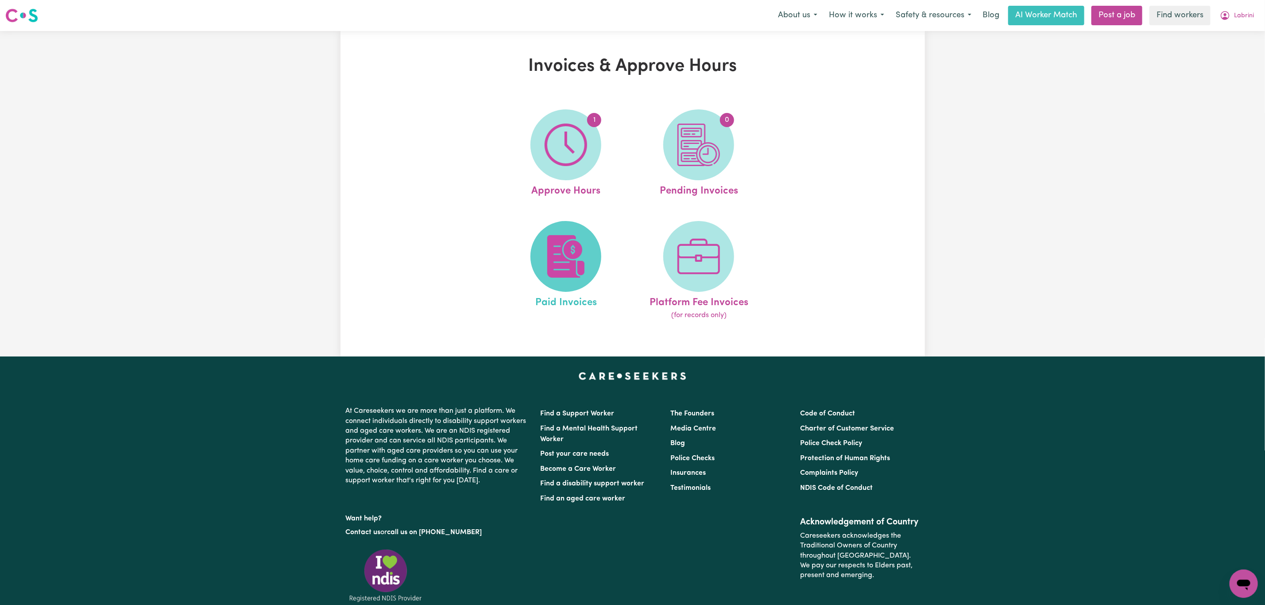
click at [571, 236] on img at bounding box center [565, 256] width 42 height 42
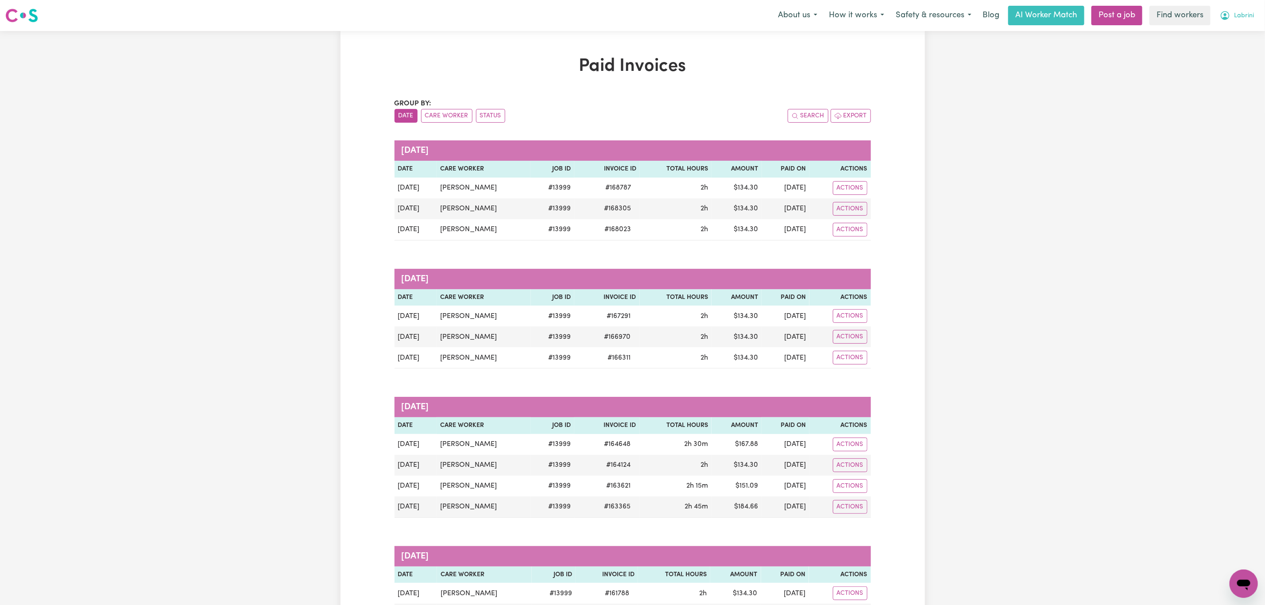
click at [1248, 21] on button "Labrini" at bounding box center [1237, 15] width 46 height 19
click at [1242, 32] on link "My Dashboard" at bounding box center [1224, 34] width 70 height 17
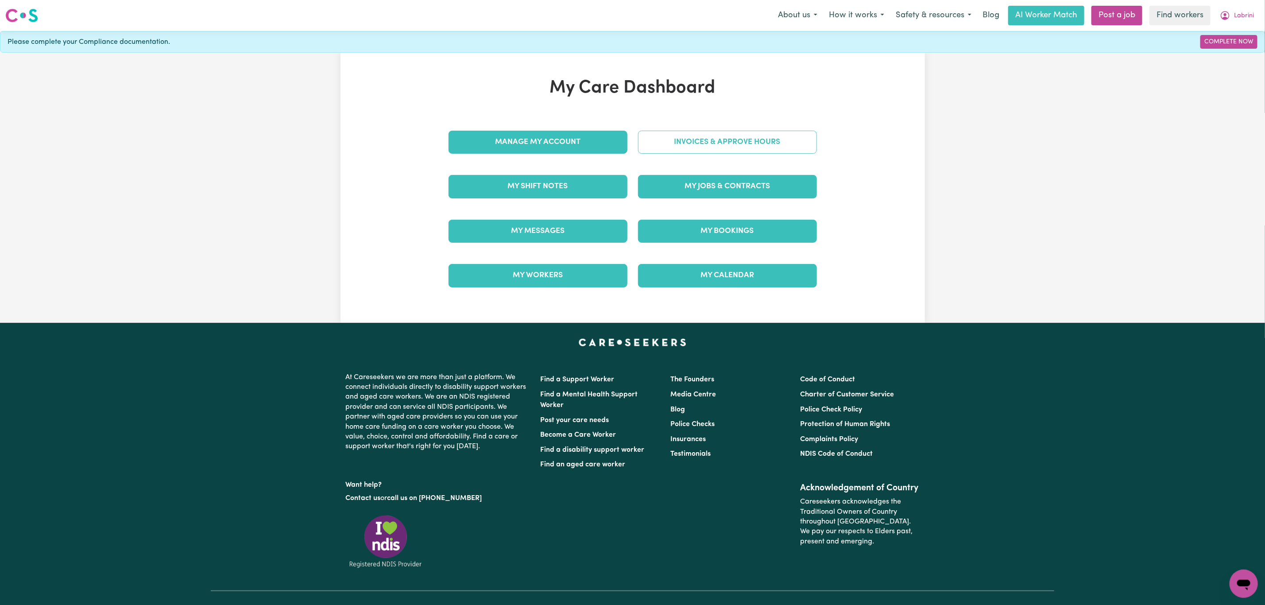
click at [761, 143] on link "Invoices & Approve Hours" at bounding box center [727, 142] width 179 height 23
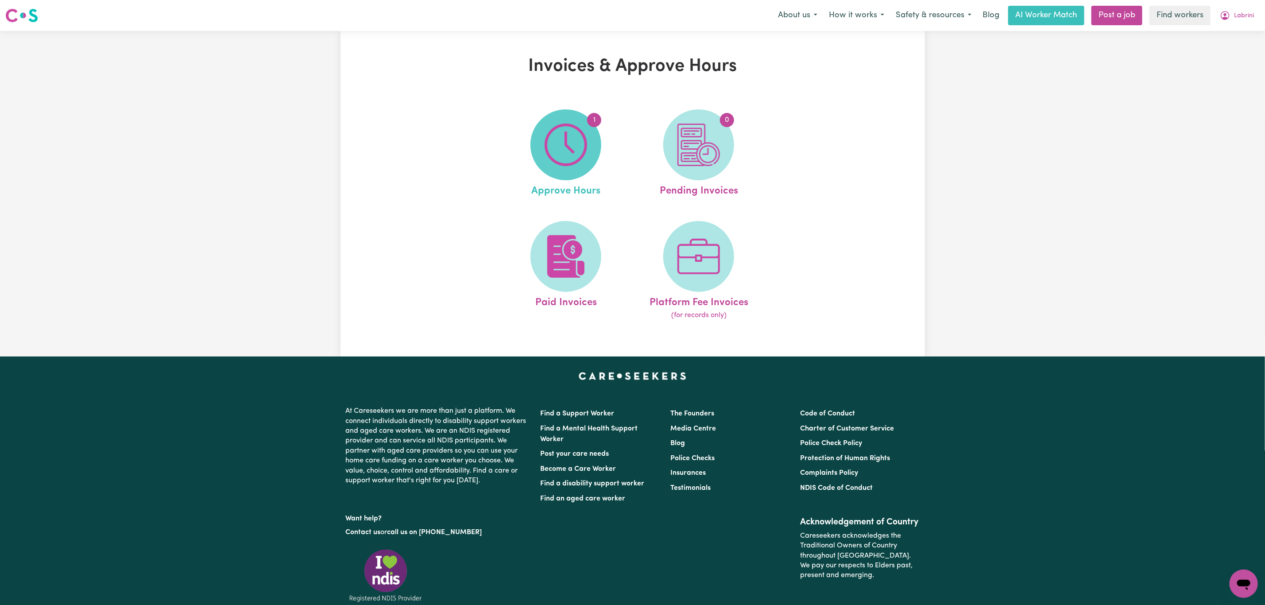
click at [588, 139] on span "1" at bounding box center [565, 144] width 71 height 71
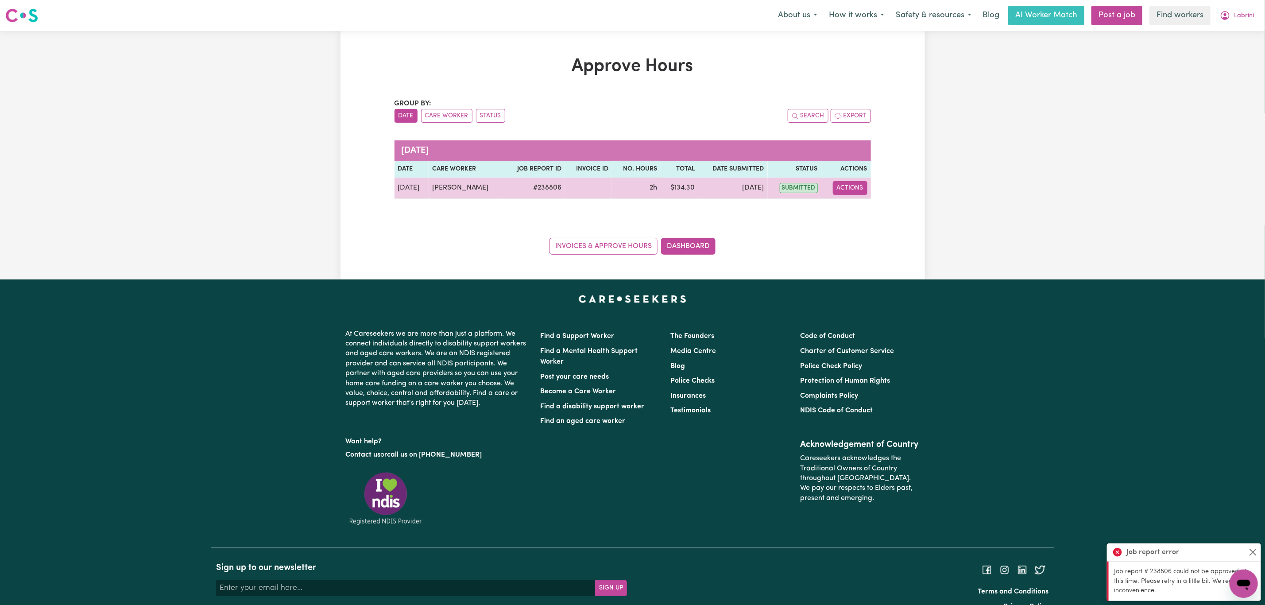
click at [849, 190] on button "Actions" at bounding box center [850, 188] width 35 height 14
click at [862, 206] on link "View Job Report" at bounding box center [872, 209] width 76 height 18
select select "pm"
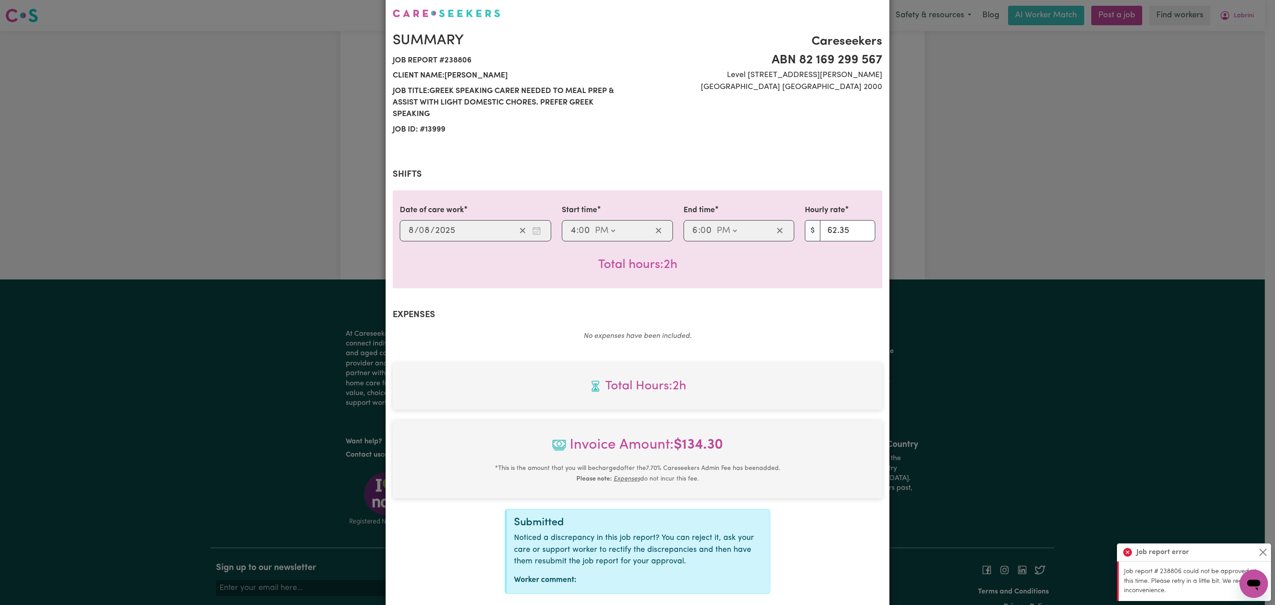
scroll to position [104, 0]
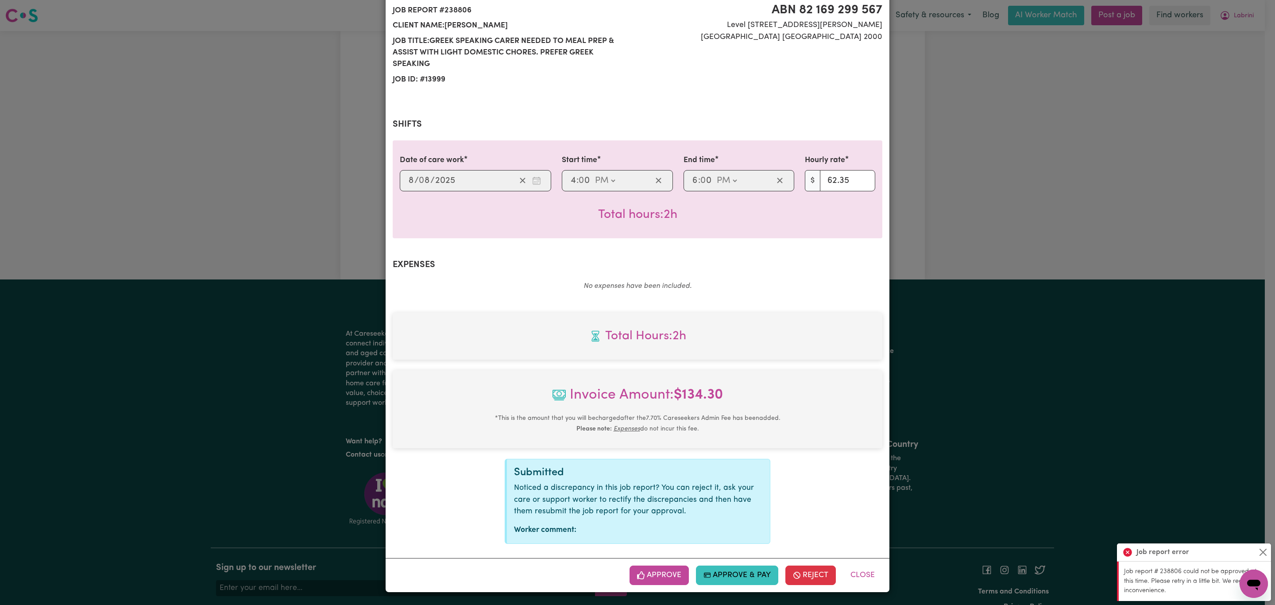
click at [647, 581] on button "Approve" at bounding box center [658, 574] width 59 height 19
click at [1264, 548] on button "Close" at bounding box center [1263, 552] width 11 height 11
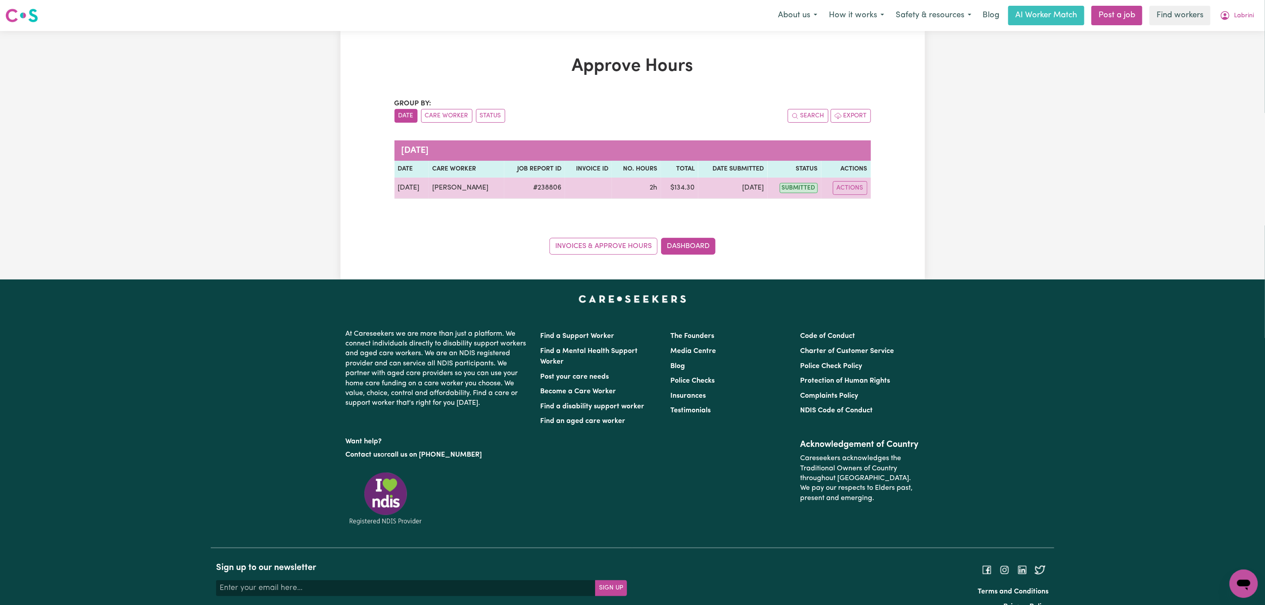
click at [851, 198] on td "Actions" at bounding box center [846, 188] width 50 height 21
click at [849, 193] on button "Actions" at bounding box center [850, 188] width 35 height 14
click at [860, 206] on link "View Job Report" at bounding box center [872, 209] width 76 height 18
select select "pm"
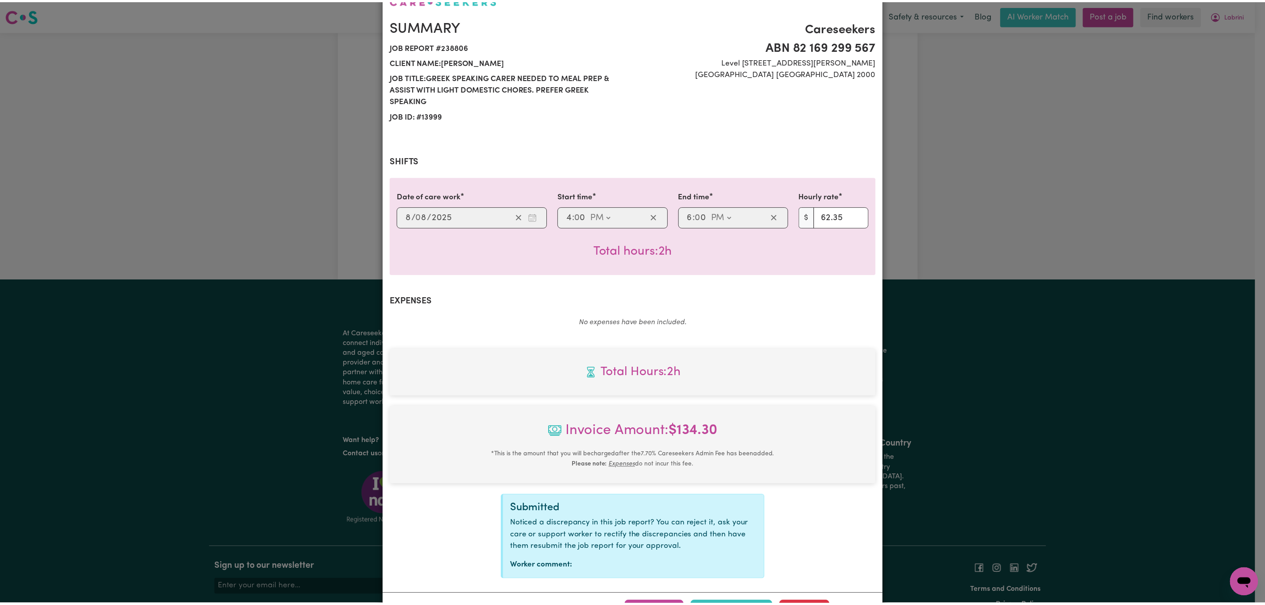
scroll to position [104, 0]
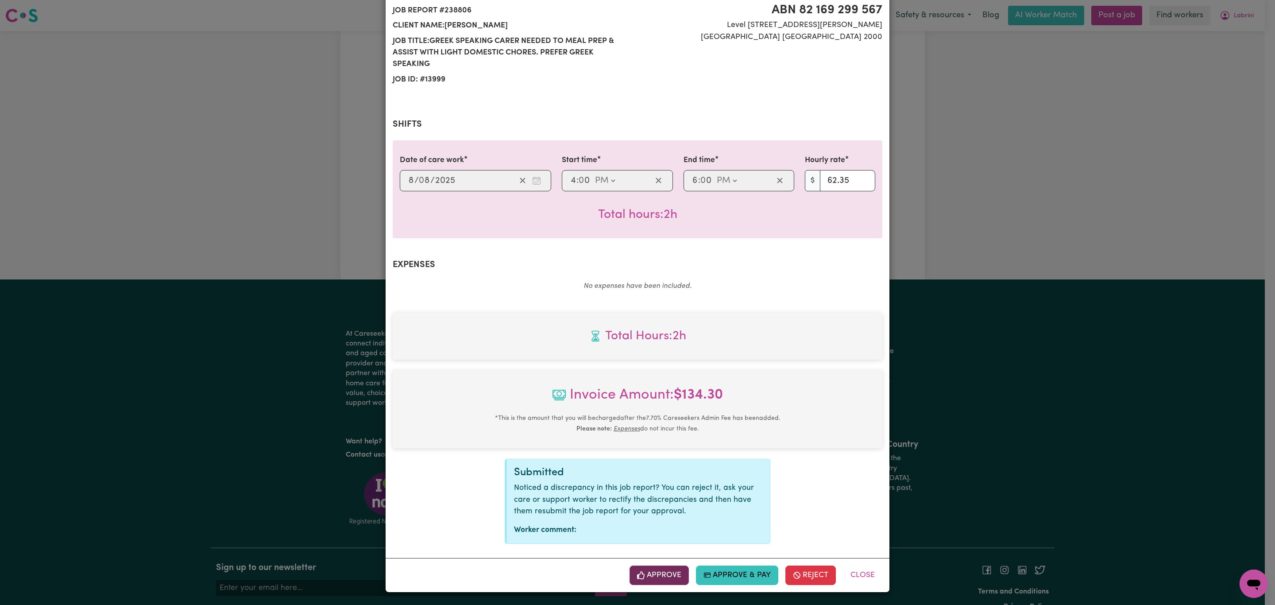
click at [639, 582] on button "Approve" at bounding box center [658, 574] width 59 height 19
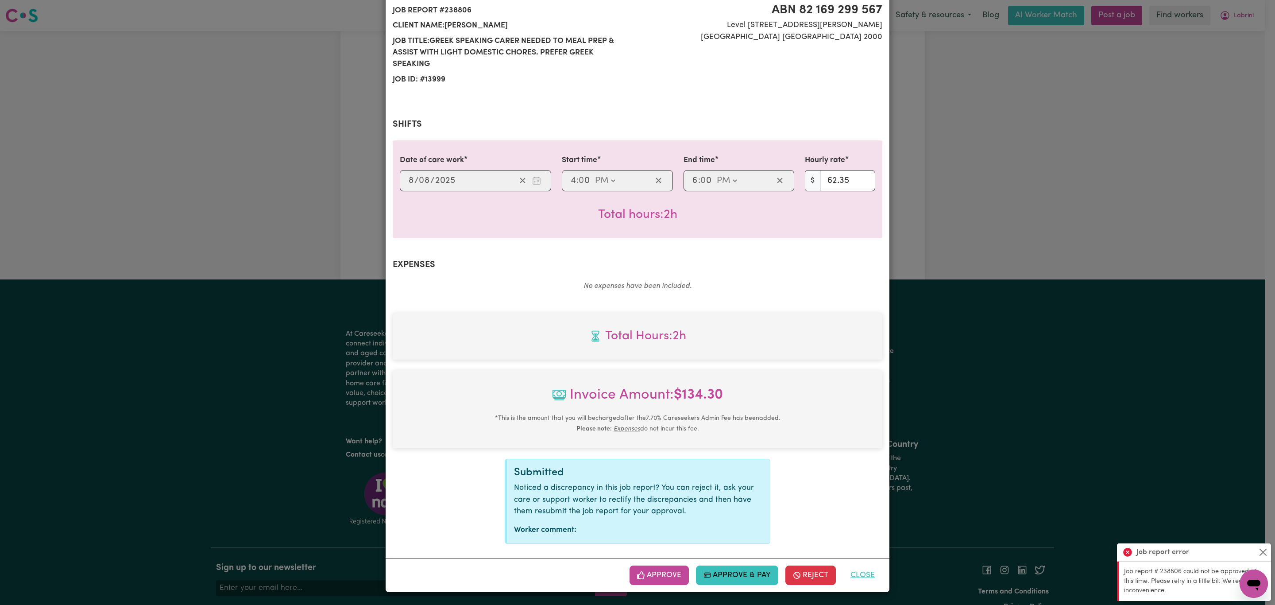
click at [869, 571] on button "Close" at bounding box center [862, 574] width 39 height 19
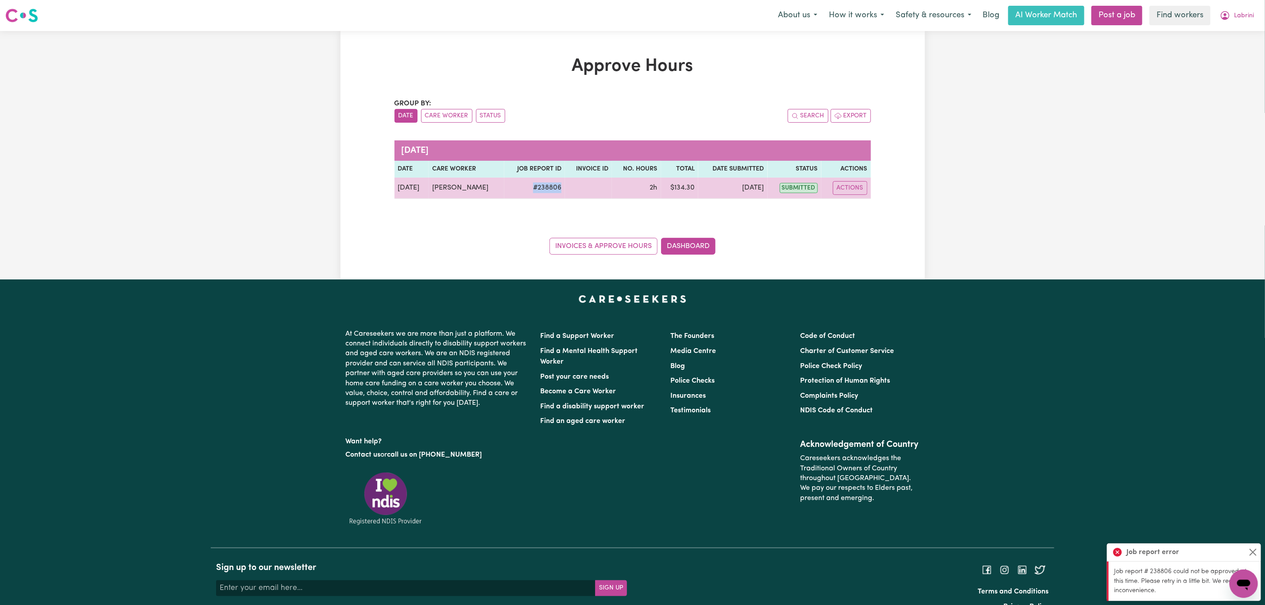
drag, startPoint x: 577, startPoint y: 194, endPoint x: 525, endPoint y: 191, distance: 52.3
click at [525, 191] on tr "Aug 8 Lynda Lazaridis # 238806 2h $ 134.30 Aug 8 submitted Actions View Job Rep…" at bounding box center [632, 188] width 476 height 21
copy td "# 238806"
